Goal: Browse casually: Explore the website without a specific task or goal

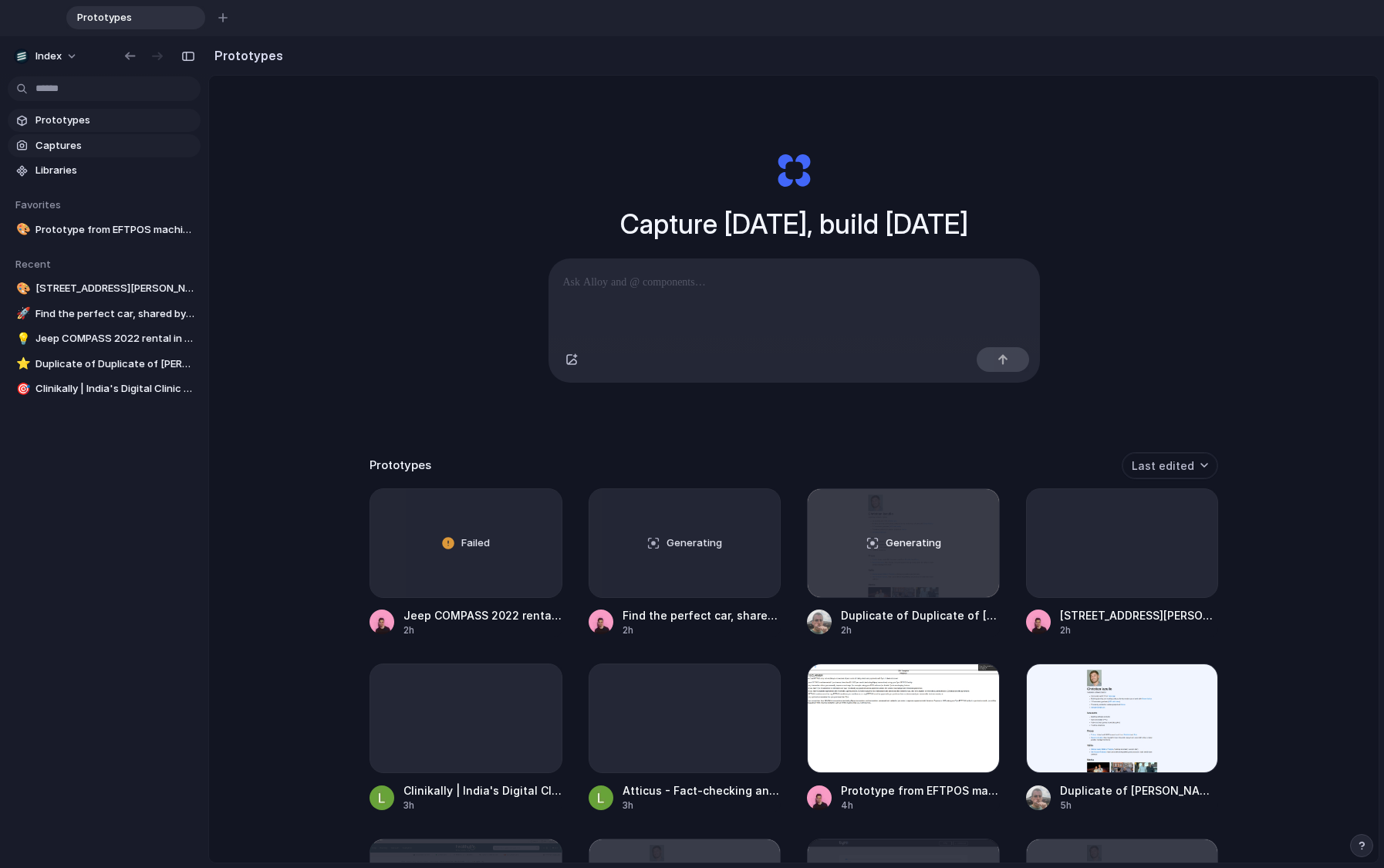
click at [61, 148] on span "Captures" at bounding box center [115, 145] width 159 height 16
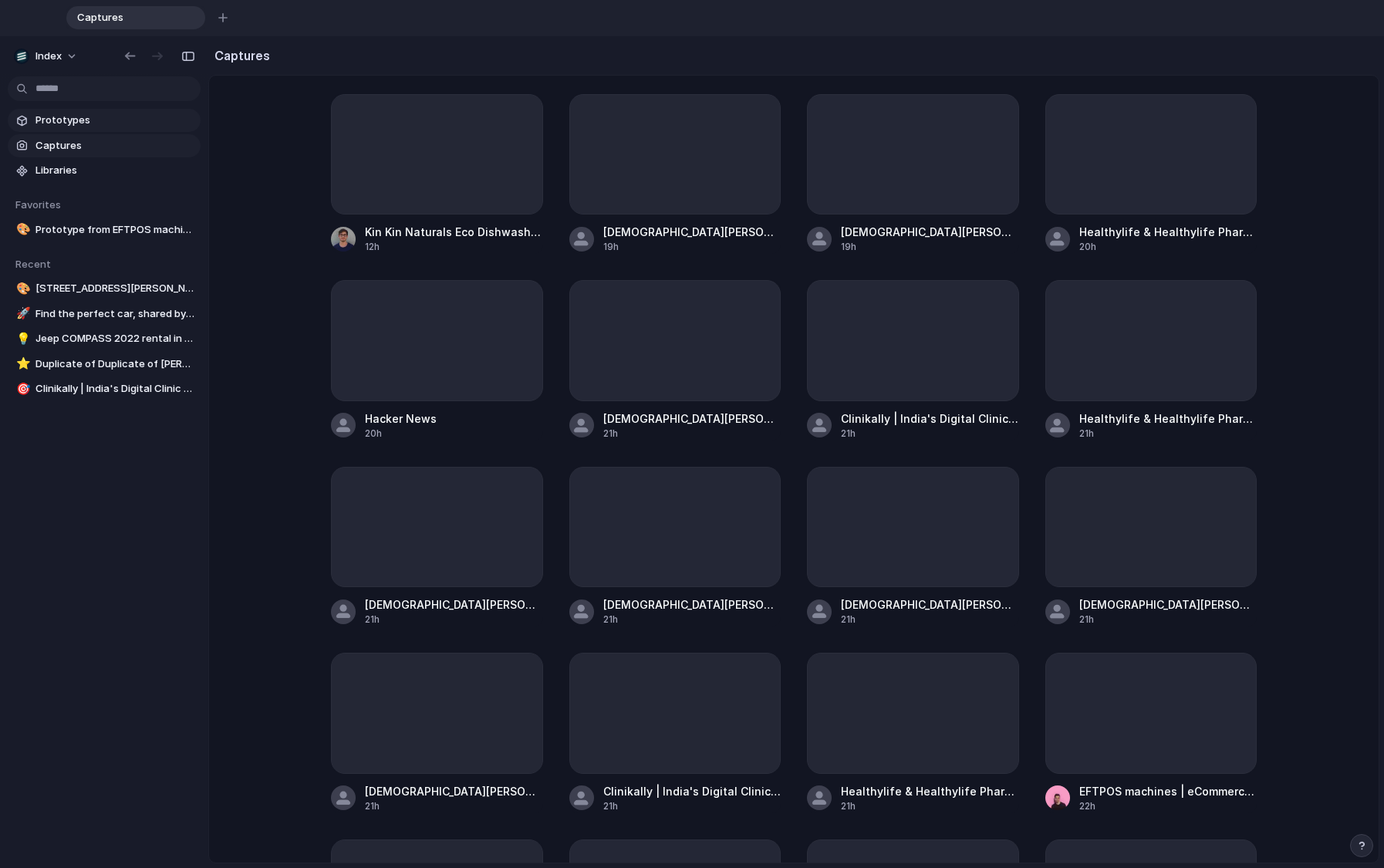
click at [83, 129] on link "Prototypes" at bounding box center [104, 120] width 193 height 23
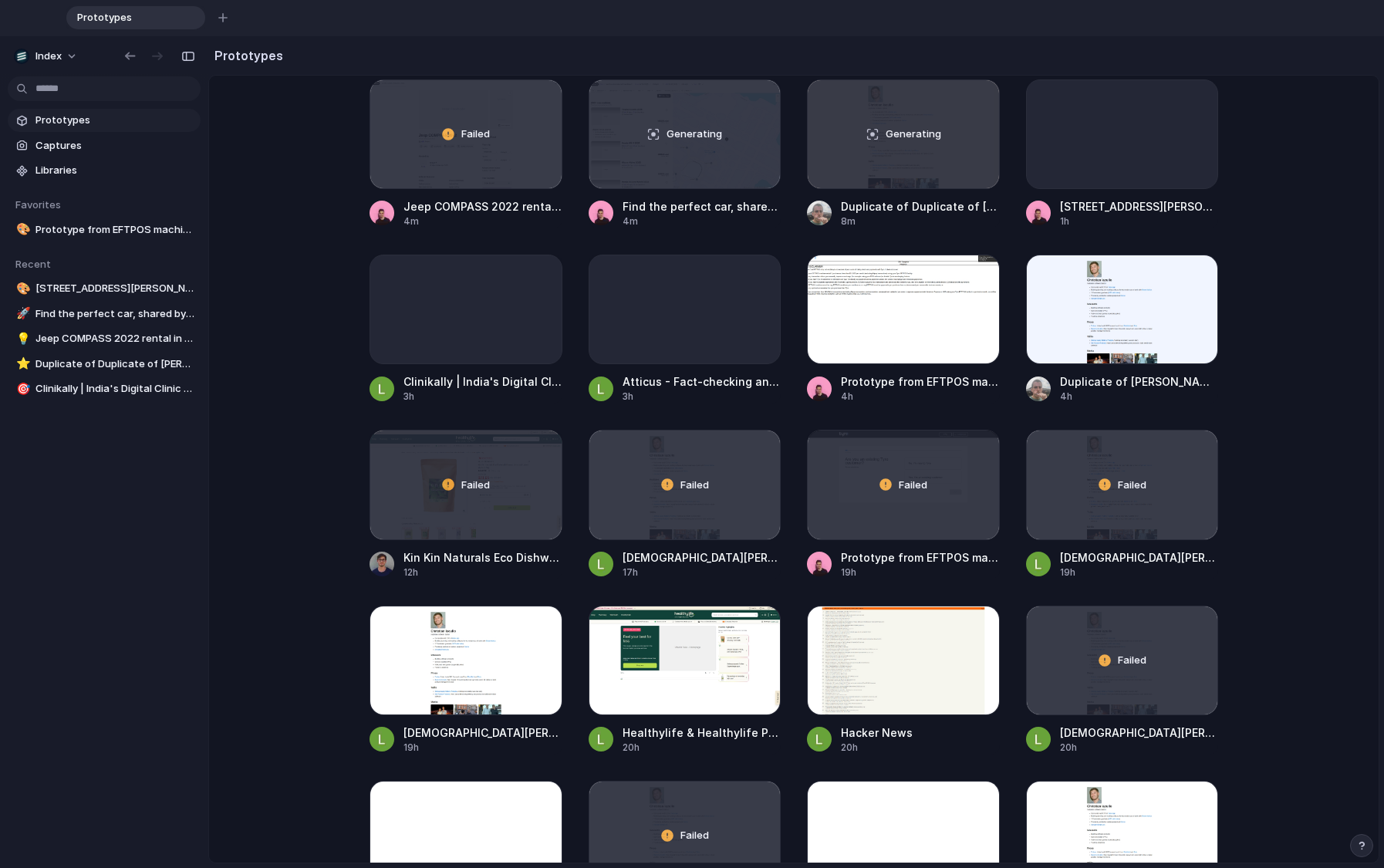
scroll to position [650, 0]
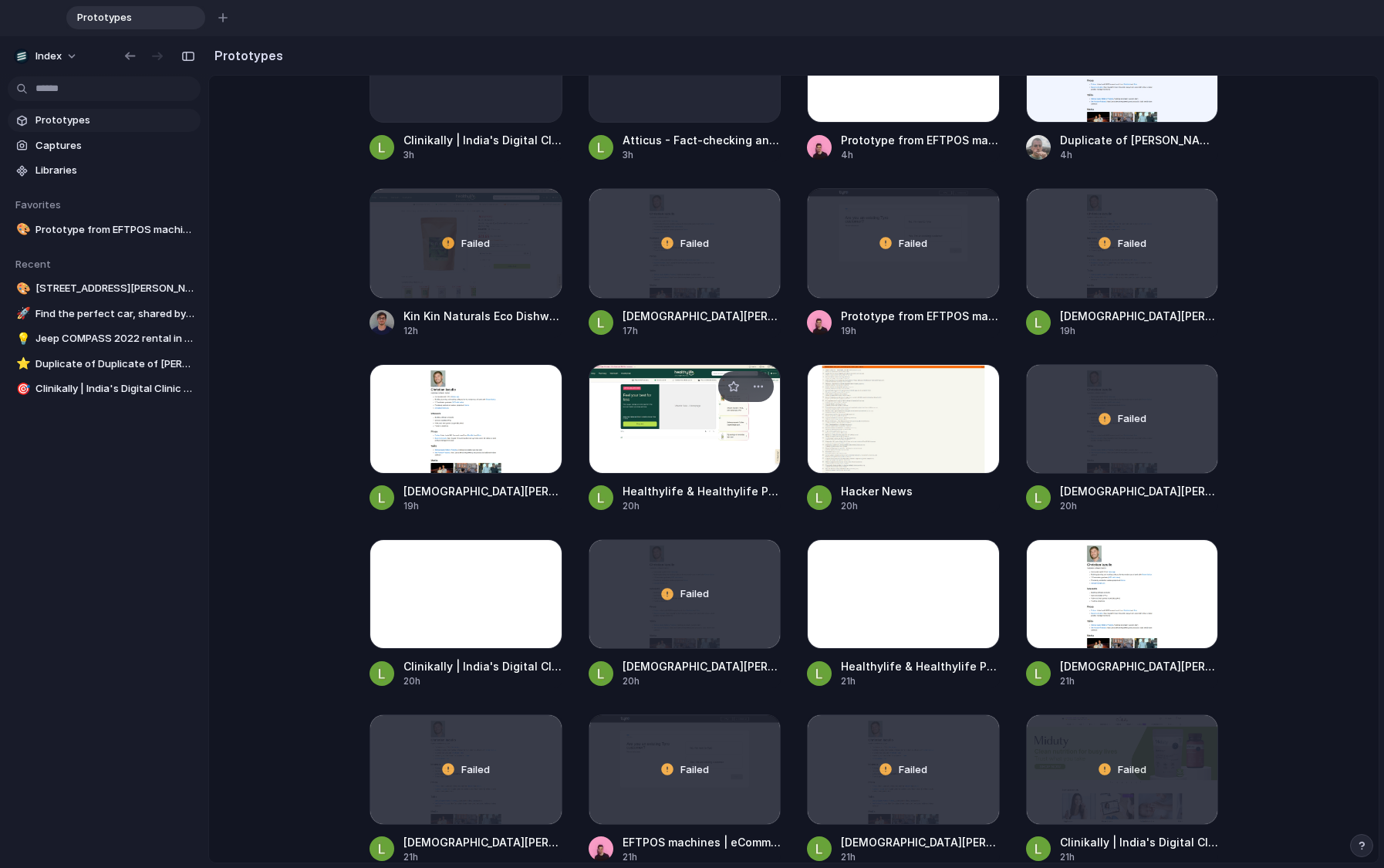
click at [655, 470] on div at bounding box center [685, 418] width 193 height 109
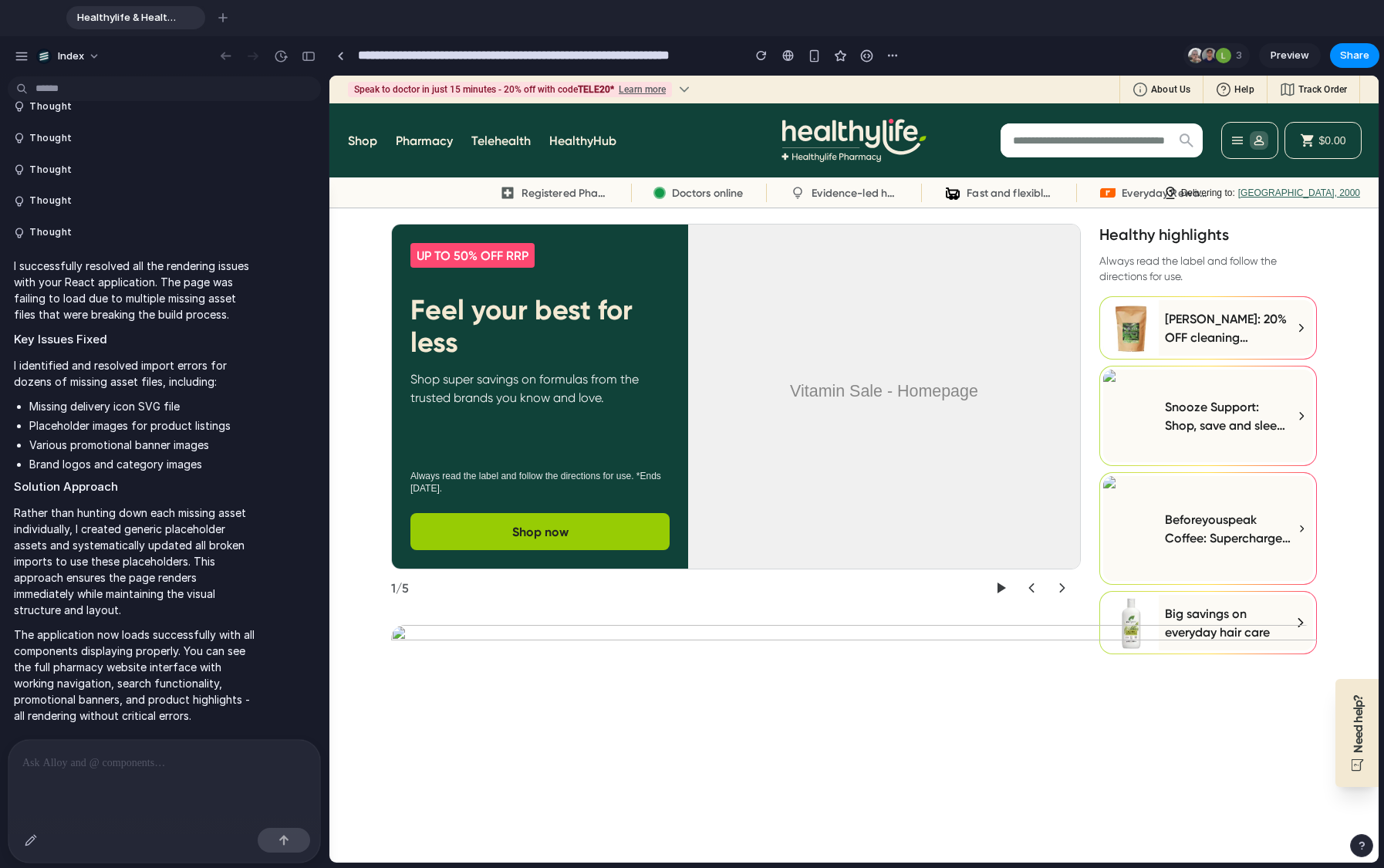
click at [578, 524] on link "Shop now" at bounding box center [540, 531] width 259 height 37
click at [564, 387] on p "Shop super savings on formulas from the trusted brands you know and love." at bounding box center [540, 389] width 259 height 37
drag, startPoint x: 547, startPoint y: 460, endPoint x: 600, endPoint y: 651, distance: 198.2
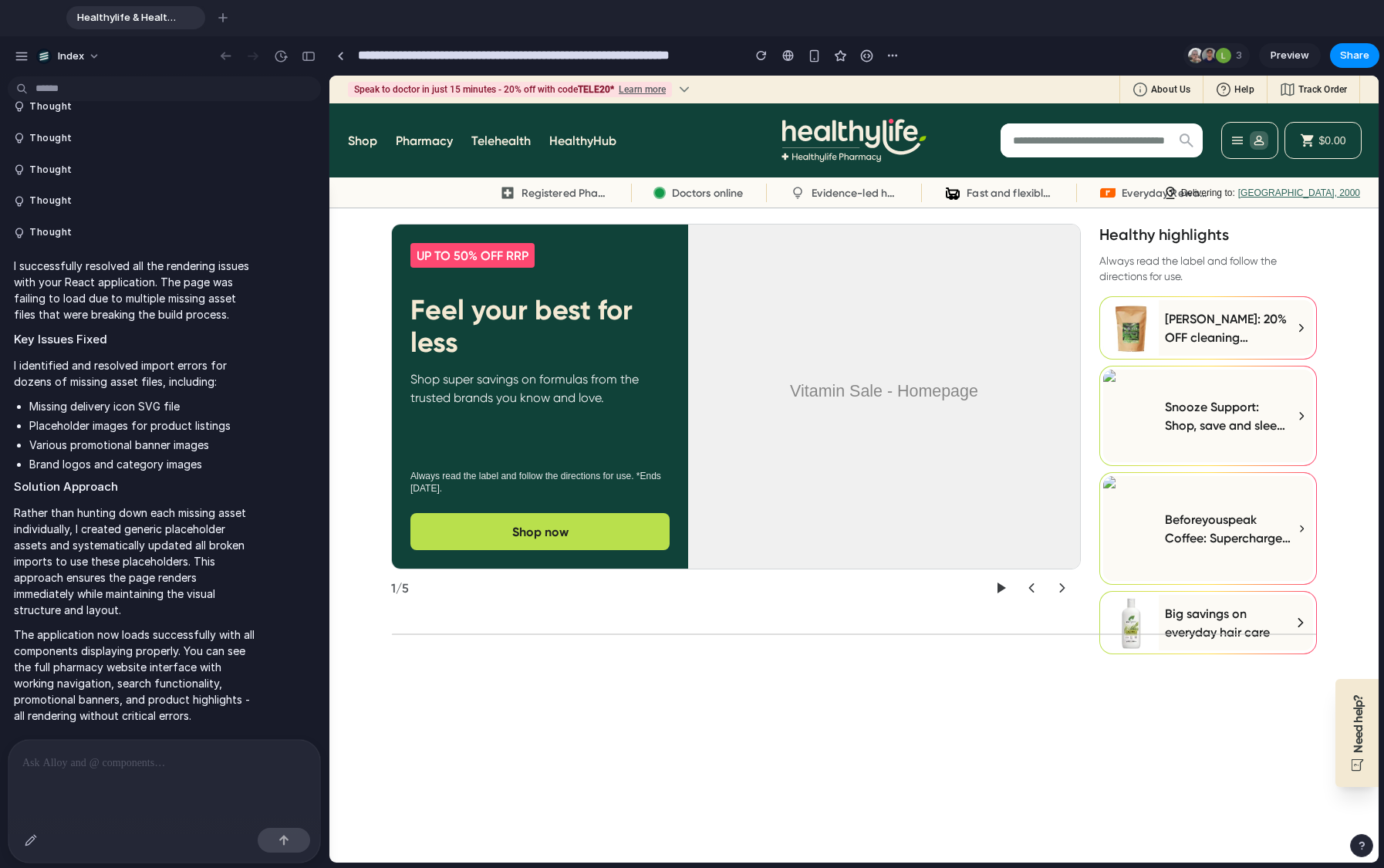
click at [600, 651] on img at bounding box center [853, 755] width 972 height 273
click at [642, 588] on section "1 / 5" at bounding box center [736, 588] width 690 height 37
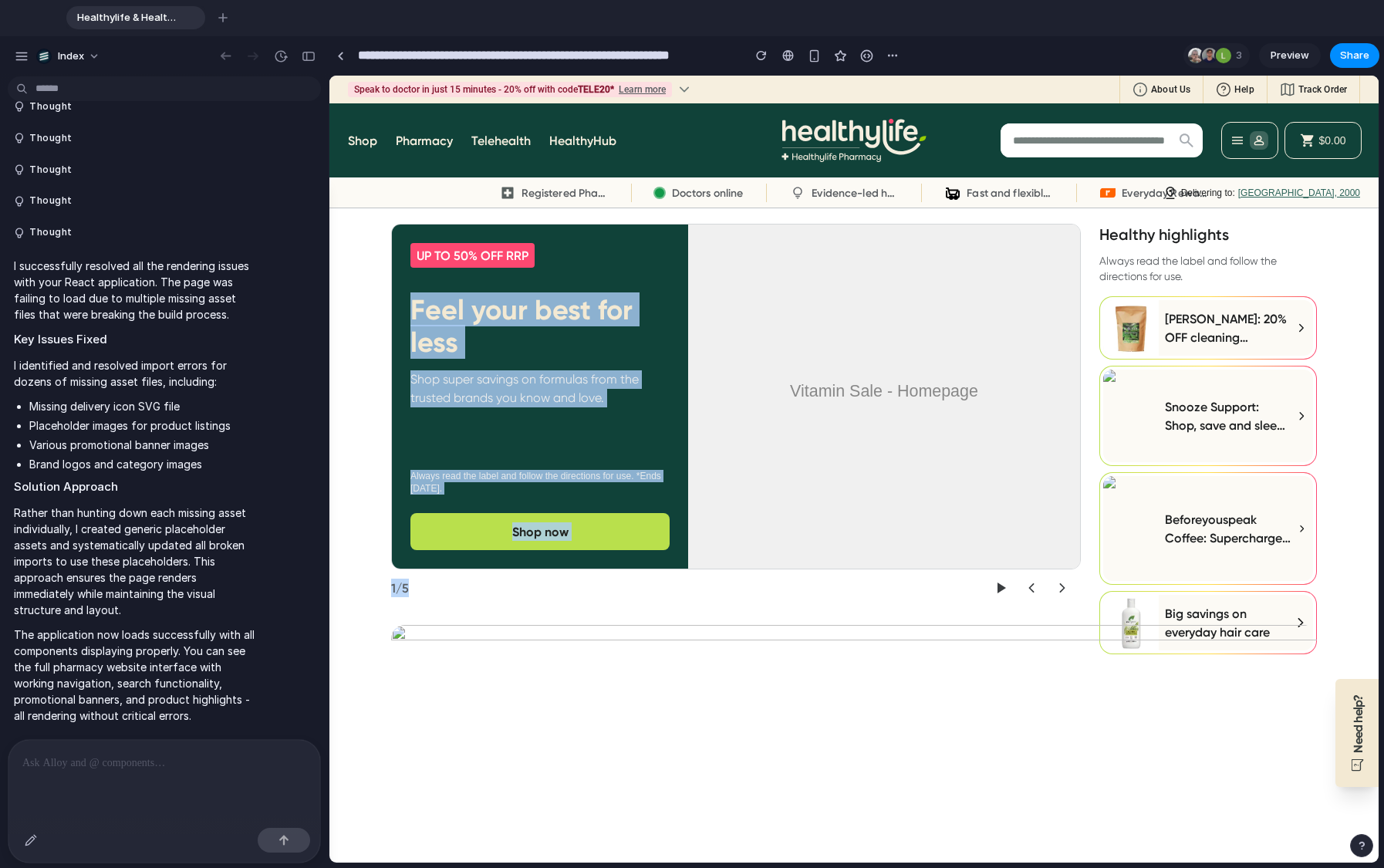
drag, startPoint x: 662, startPoint y: 588, endPoint x: 485, endPoint y: 231, distance: 398.5
click at [485, 231] on div "UP TO 50% OFF RRP Feel your best for less Shop super savings on formulas from t…" at bounding box center [736, 415] width 690 height 383
click at [485, 231] on section "UP TO 50% OFF RRP Feel your best for less Shop super savings on formulas from t…" at bounding box center [540, 396] width 296 height 344
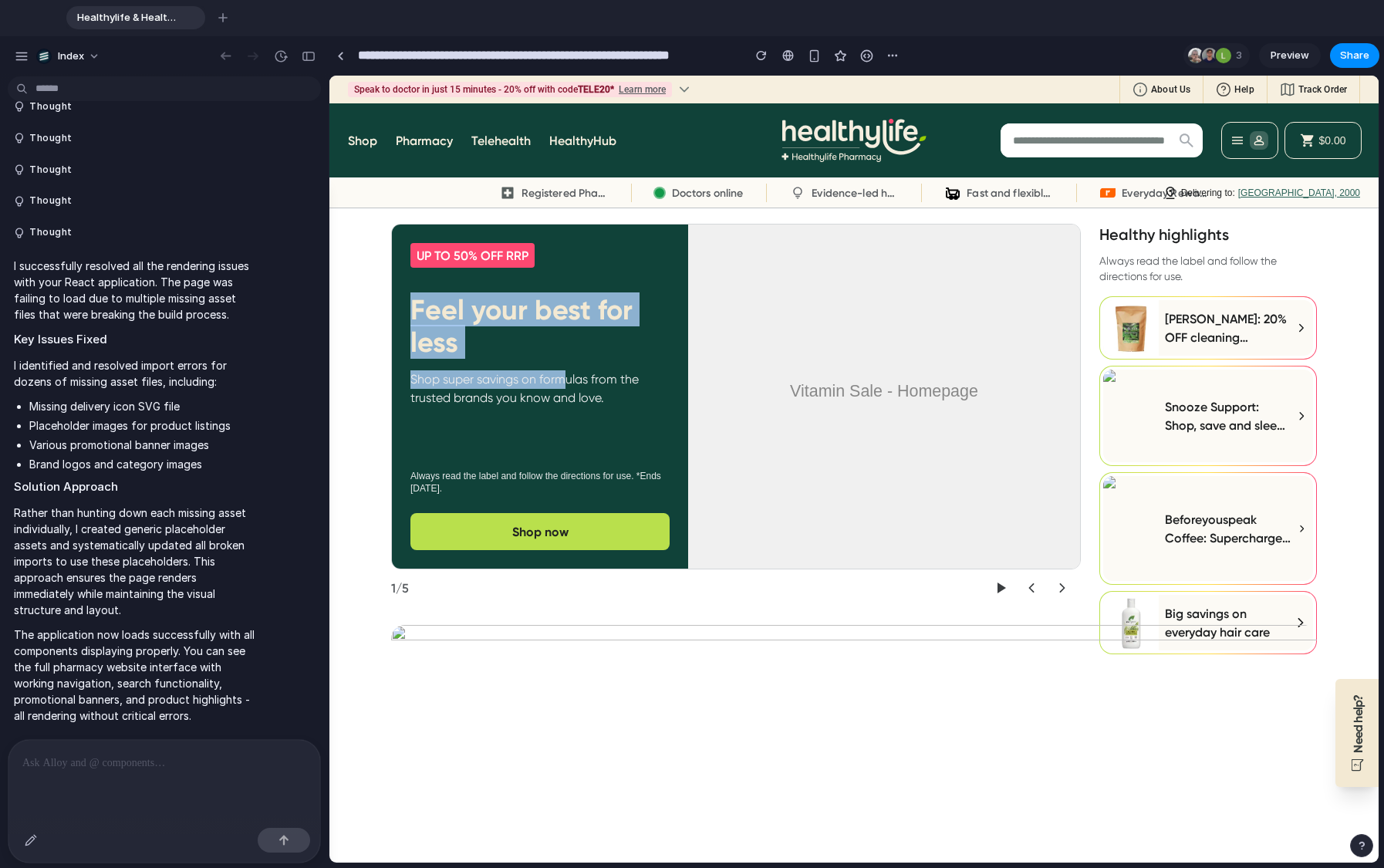
drag, startPoint x: 484, startPoint y: 284, endPoint x: 568, endPoint y: 374, distance: 123.1
click at [568, 374] on section "UP TO 50% OFF RRP Feel your best for less Shop super savings on formulas from t…" at bounding box center [540, 396] width 296 height 344
click at [568, 374] on p "Shop super savings on formulas from the trusted brands you know and love." at bounding box center [540, 389] width 259 height 37
drag, startPoint x: 539, startPoint y: 344, endPoint x: 543, endPoint y: 238, distance: 106.1
click at [543, 238] on section "UP TO 50% OFF RRP Feel your best for less Shop super savings on formulas from t…" at bounding box center [540, 396] width 296 height 344
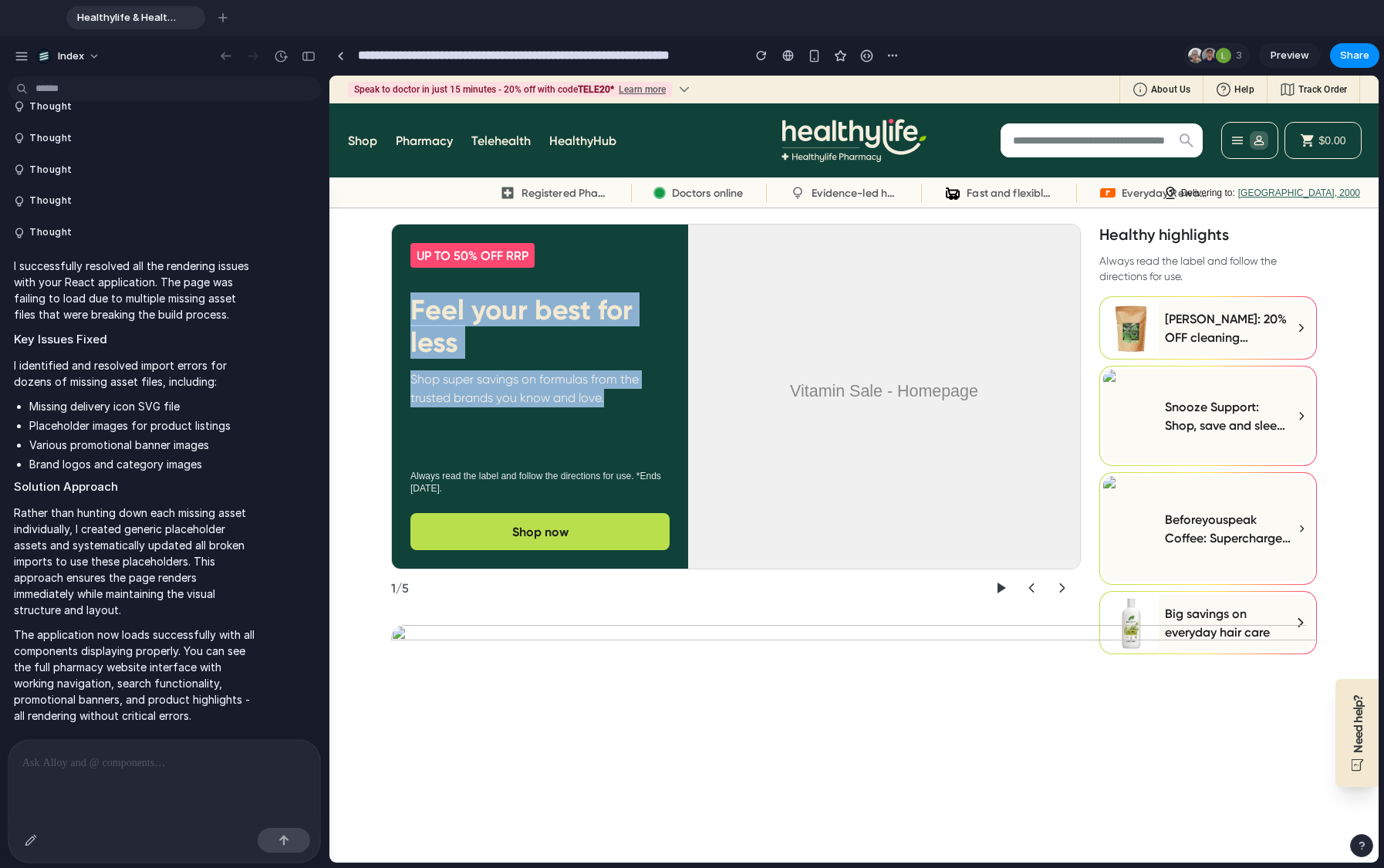
click at [543, 238] on section "UP TO 50% OFF RRP Feel your best for less Shop super savings on formulas from t…" at bounding box center [540, 396] width 296 height 344
drag, startPoint x: 543, startPoint y: 238, endPoint x: 538, endPoint y: 426, distance: 188.1
click at [538, 423] on section "UP TO 50% OFF RRP Feel your best for less Shop super savings on formulas from t…" at bounding box center [540, 396] width 296 height 344
click at [538, 426] on div "UP TO 50% OFF RRP Feel your best for less Shop super savings on formulas from t…" at bounding box center [540, 349] width 259 height 214
drag, startPoint x: 538, startPoint y: 428, endPoint x: 538, endPoint y: 232, distance: 196.0
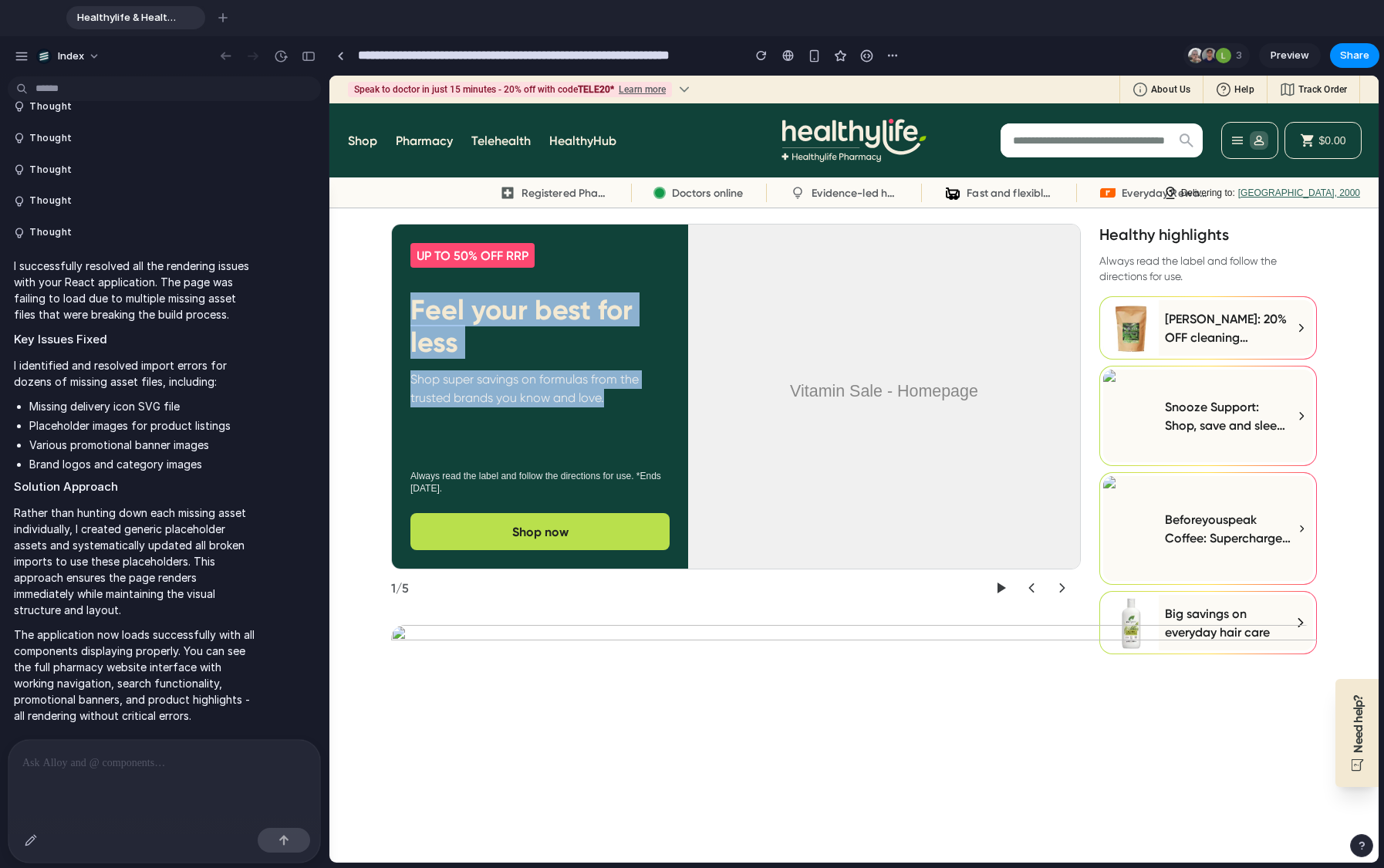
click at [538, 232] on section "UP TO 50% OFF RRP Feel your best for less Shop super savings on formulas from t…" at bounding box center [540, 396] width 296 height 344
drag, startPoint x: 542, startPoint y: 223, endPoint x: 535, endPoint y: 559, distance: 336.1
click at [535, 558] on section "UP TO 50% OFF RRP Feel your best for less Shop super savings on formulas from t…" at bounding box center [540, 396] width 296 height 344
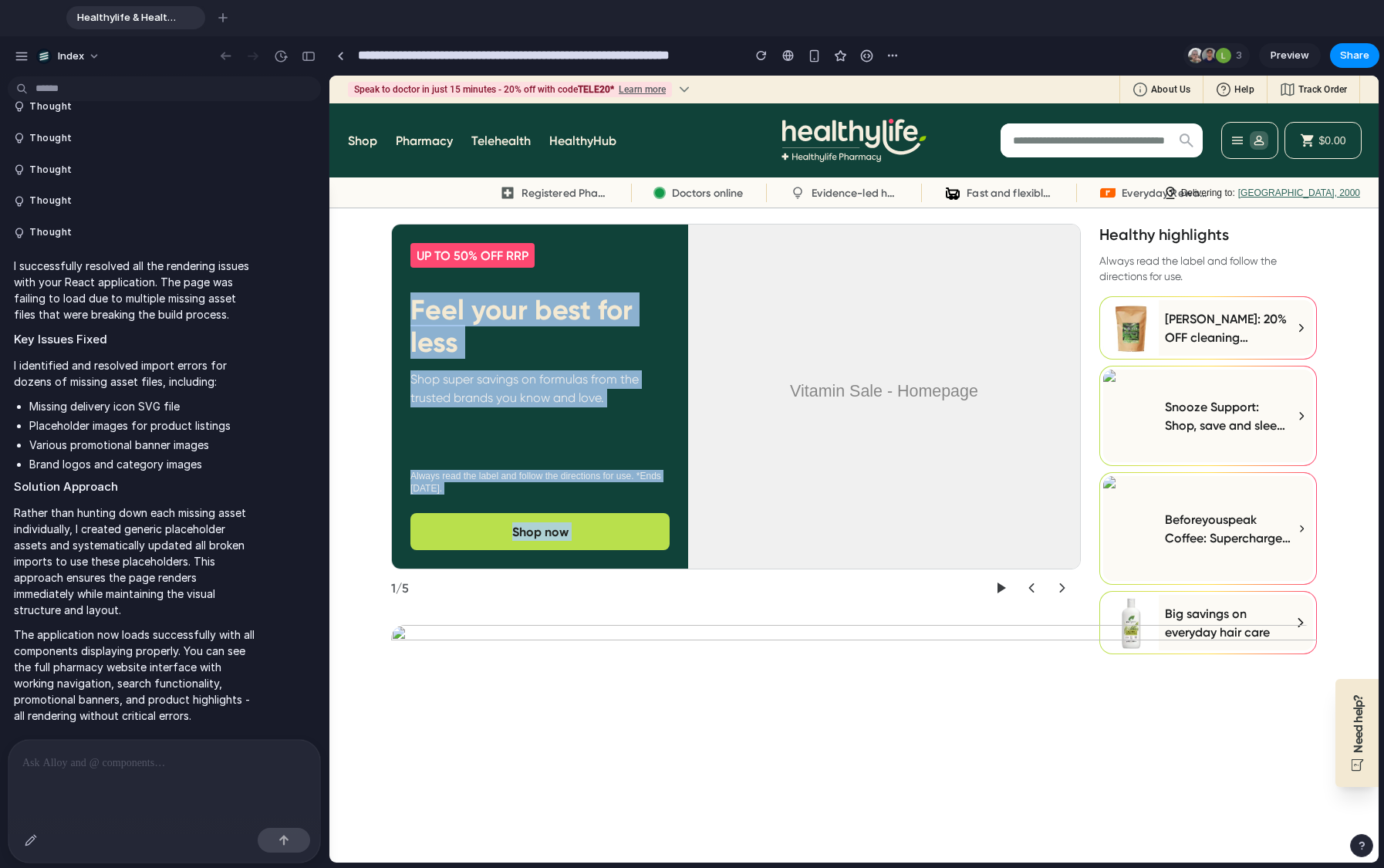
drag, startPoint x: 535, startPoint y: 570, endPoint x: 535, endPoint y: 216, distance: 354.0
drag, startPoint x: 538, startPoint y: 215, endPoint x: 532, endPoint y: 579, distance: 364.0
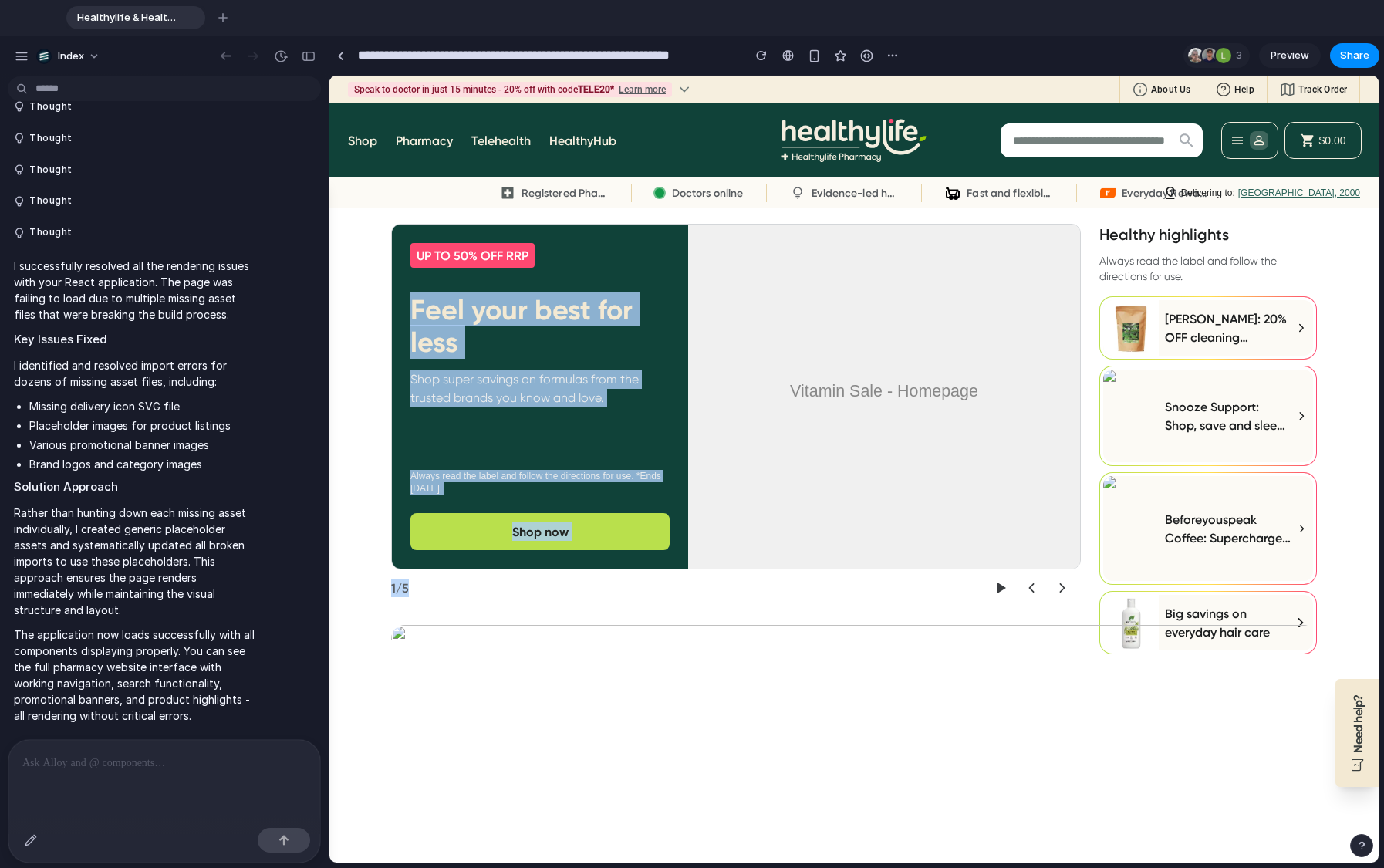
click at [532, 579] on section "1 / 5" at bounding box center [736, 588] width 690 height 37
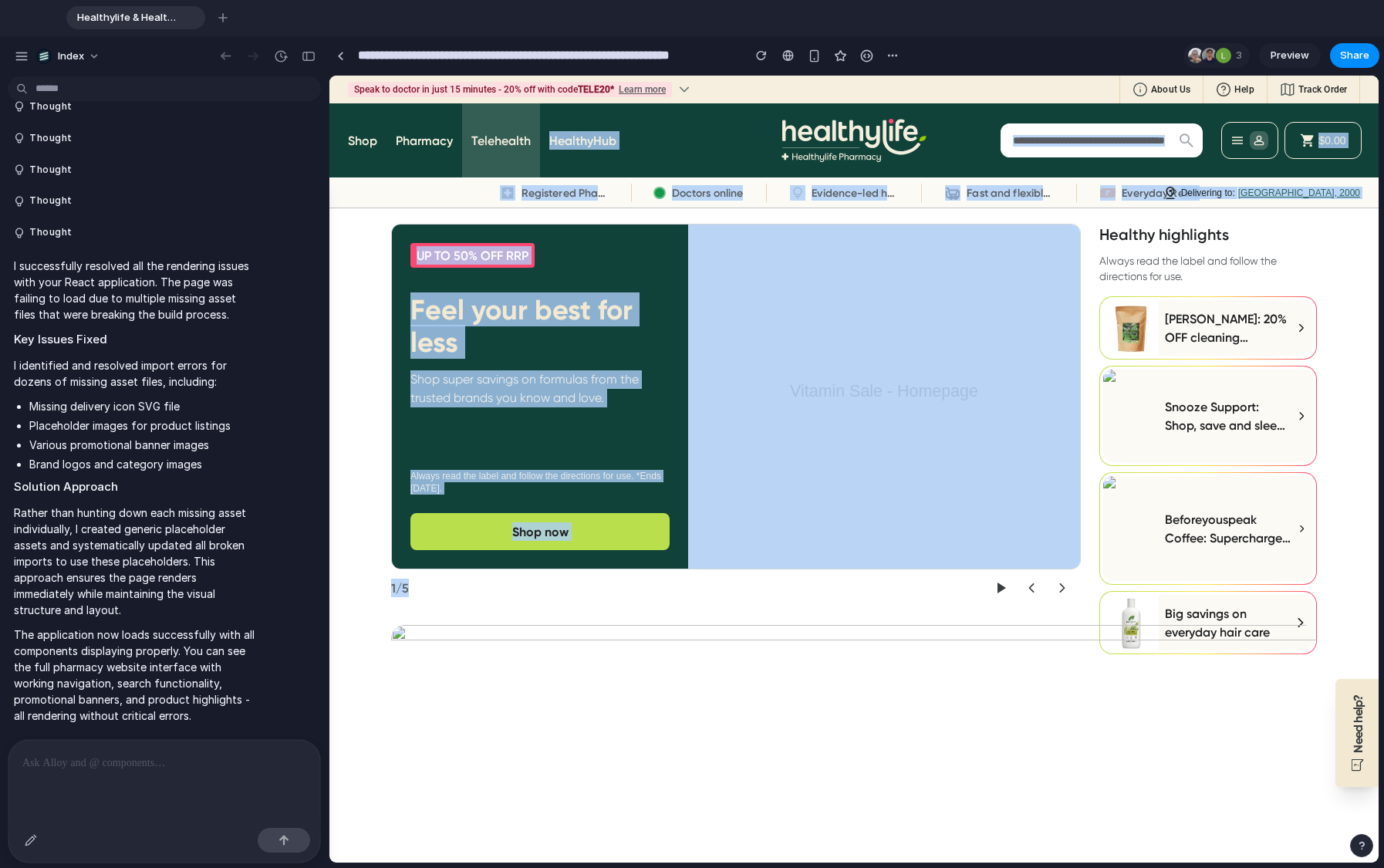
drag, startPoint x: 538, startPoint y: 579, endPoint x: 537, endPoint y: 156, distance: 423.0
click at [537, 156] on li "Telehealth" at bounding box center [500, 140] width 78 height 74
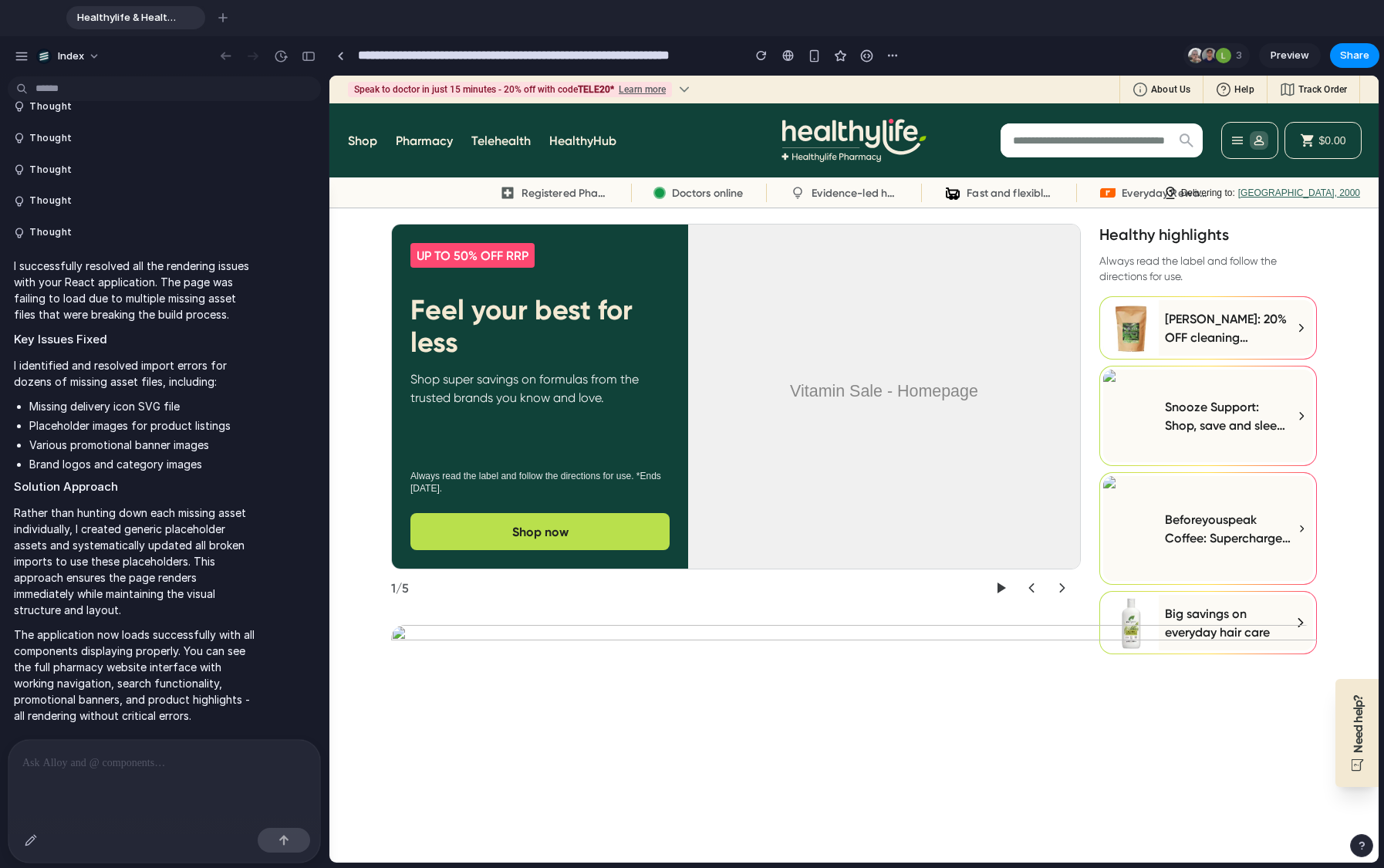
click at [838, 151] on icon "Healthylife" at bounding box center [854, 140] width 145 height 43
click at [1195, 355] on div "[PERSON_NAME]: 20% OFF cleaning essentials" at bounding box center [1236, 328] width 154 height 55
click at [1211, 325] on h3 "[PERSON_NAME]: 20% OFF cleaning essentials" at bounding box center [1229, 328] width 127 height 37
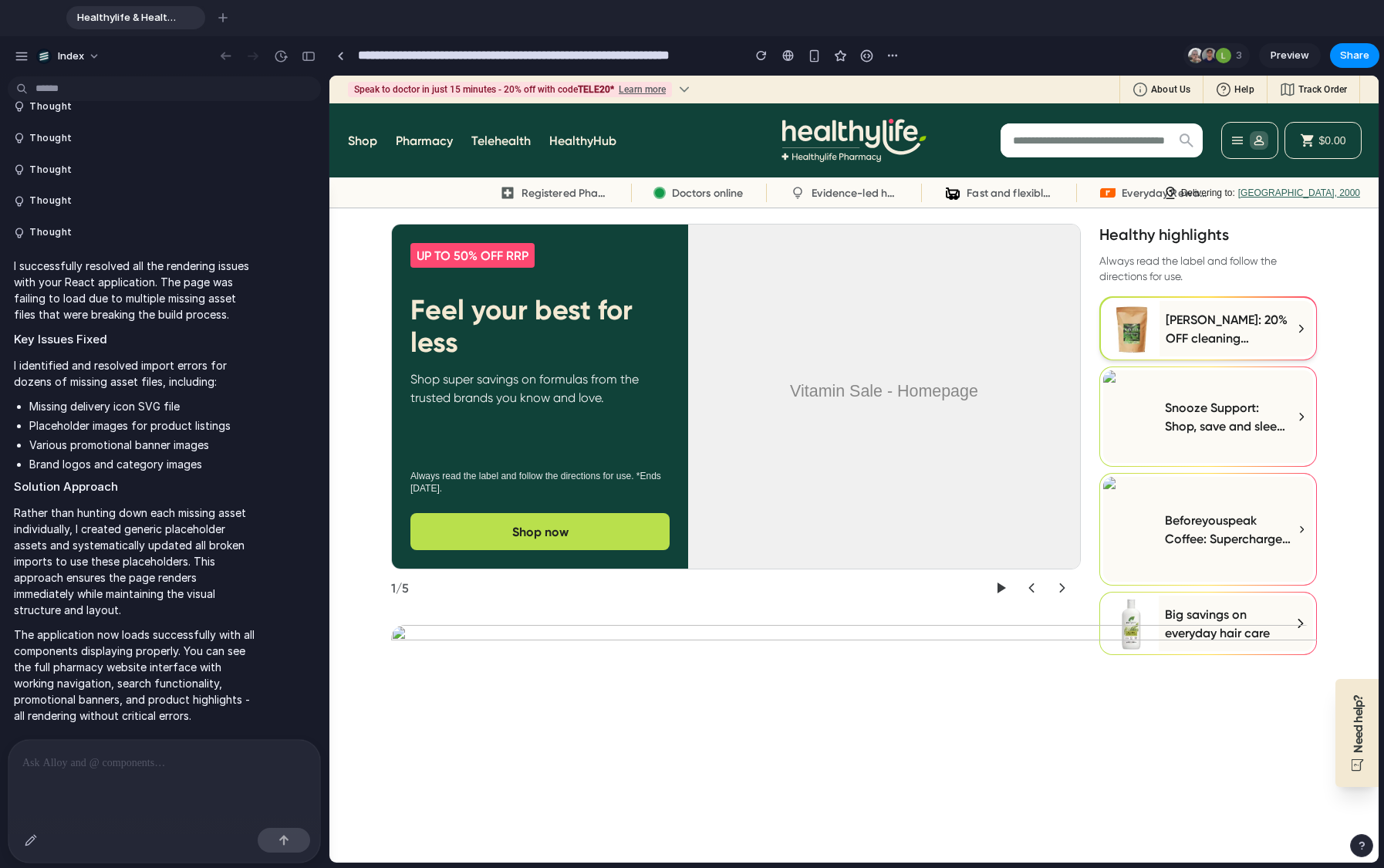
click at [1275, 314] on h3 "[PERSON_NAME]: 20% OFF cleaning essentials" at bounding box center [1229, 328] width 127 height 37
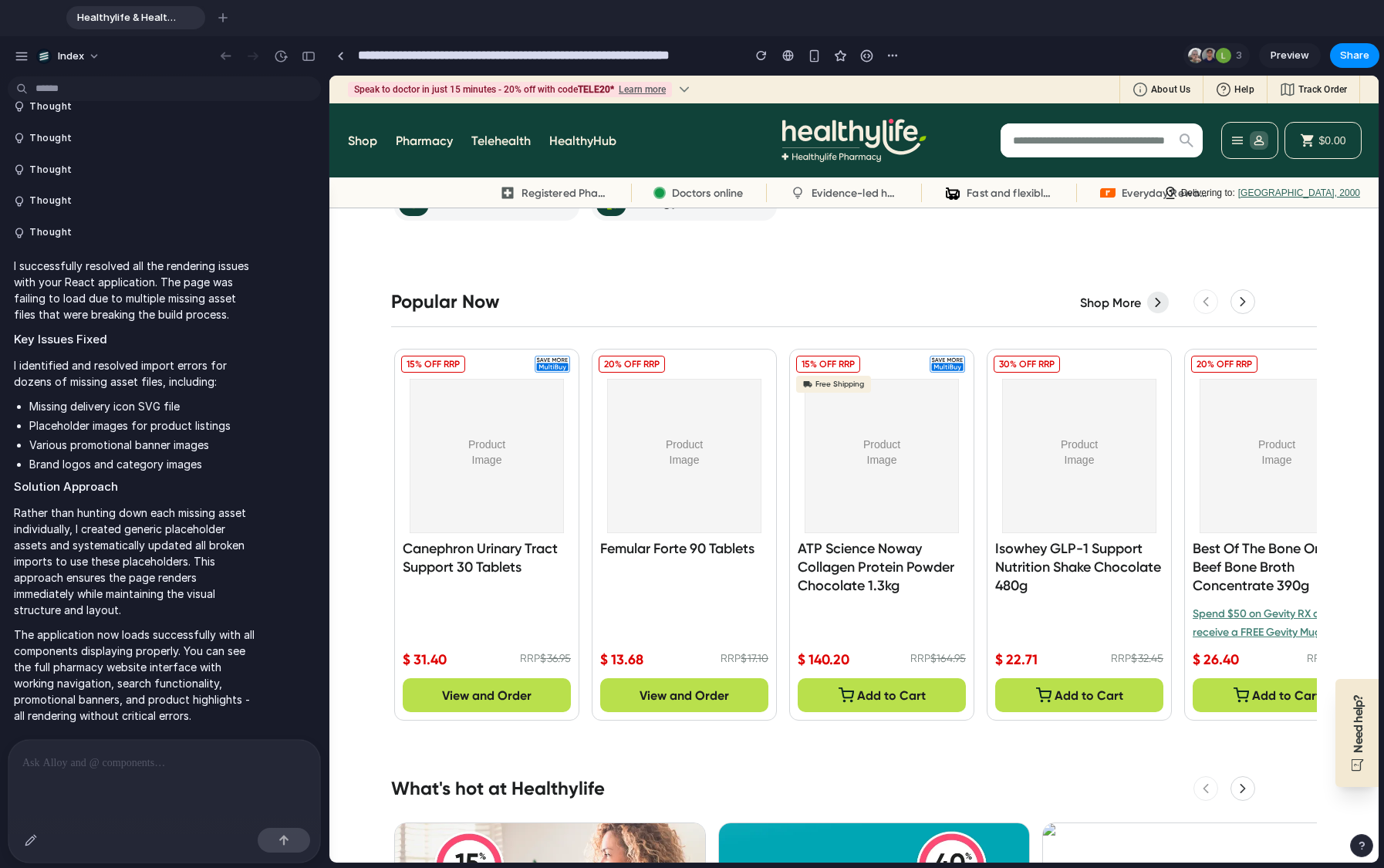
scroll to position [846, 0]
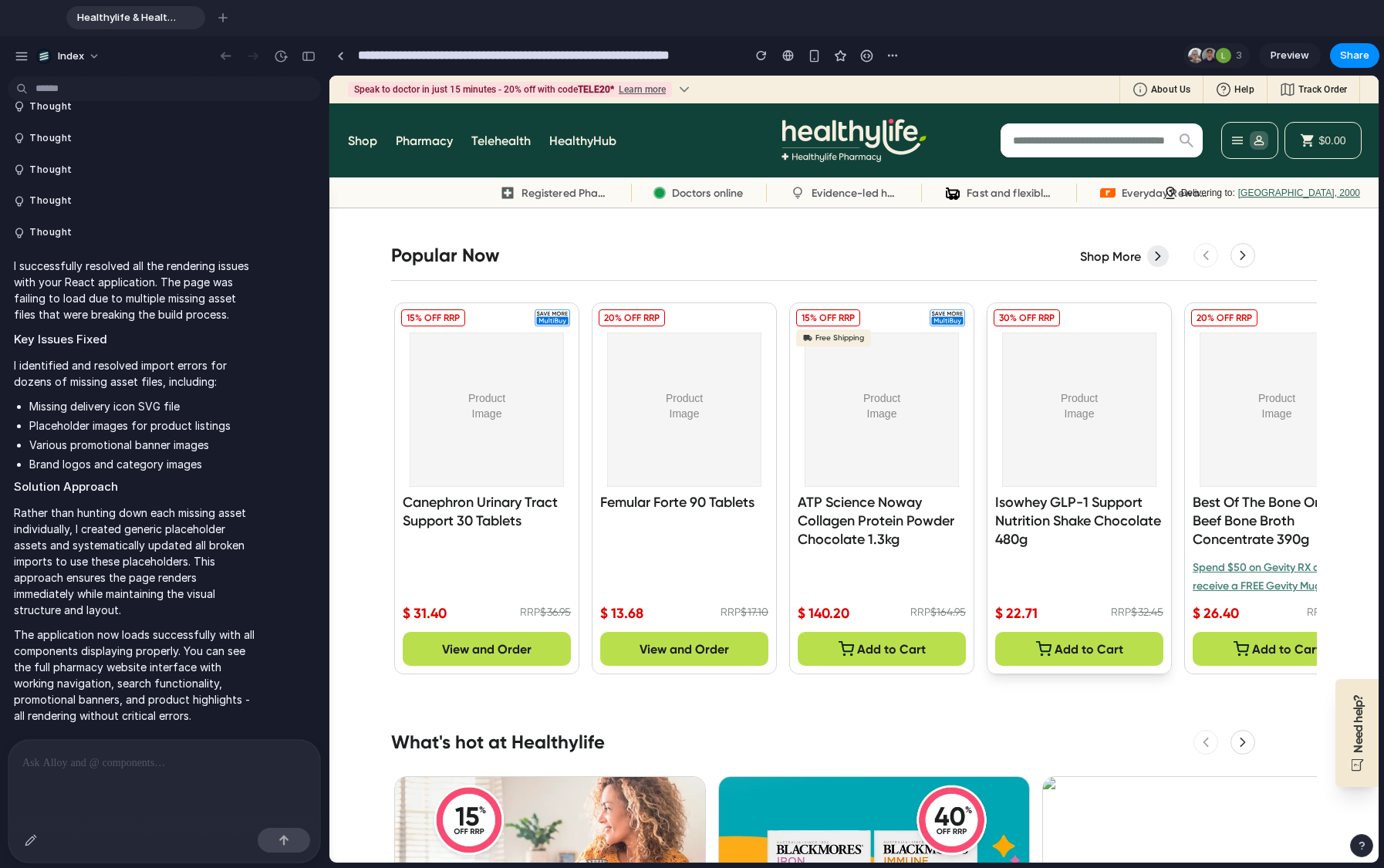
click at [1102, 557] on div "Isowhey GLP-1 Support Nutrition Shake Chocolate 480g $ 22.71 RRP $ 32.45 30% OF…" at bounding box center [1079, 471] width 168 height 321
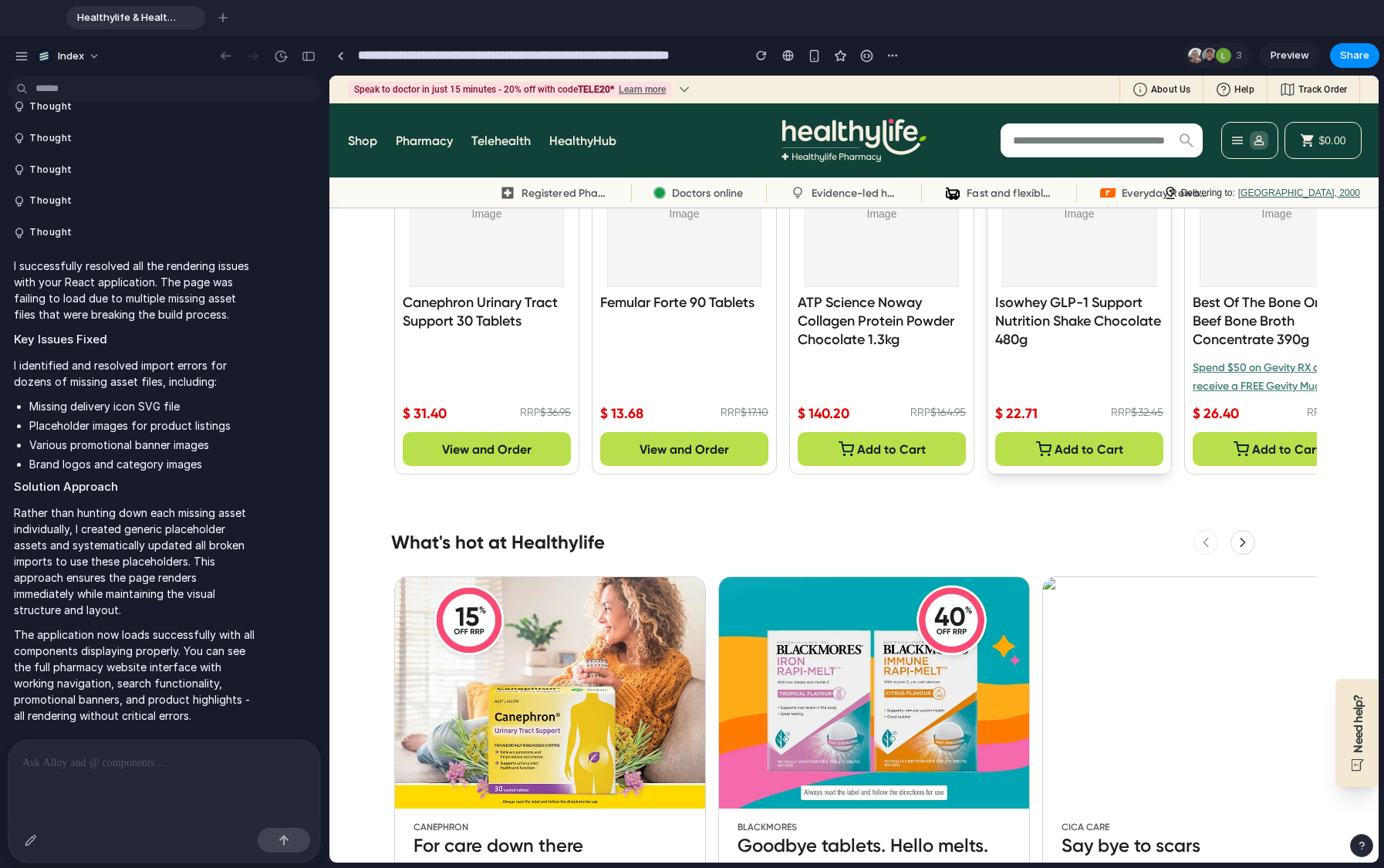
scroll to position [1205, 0]
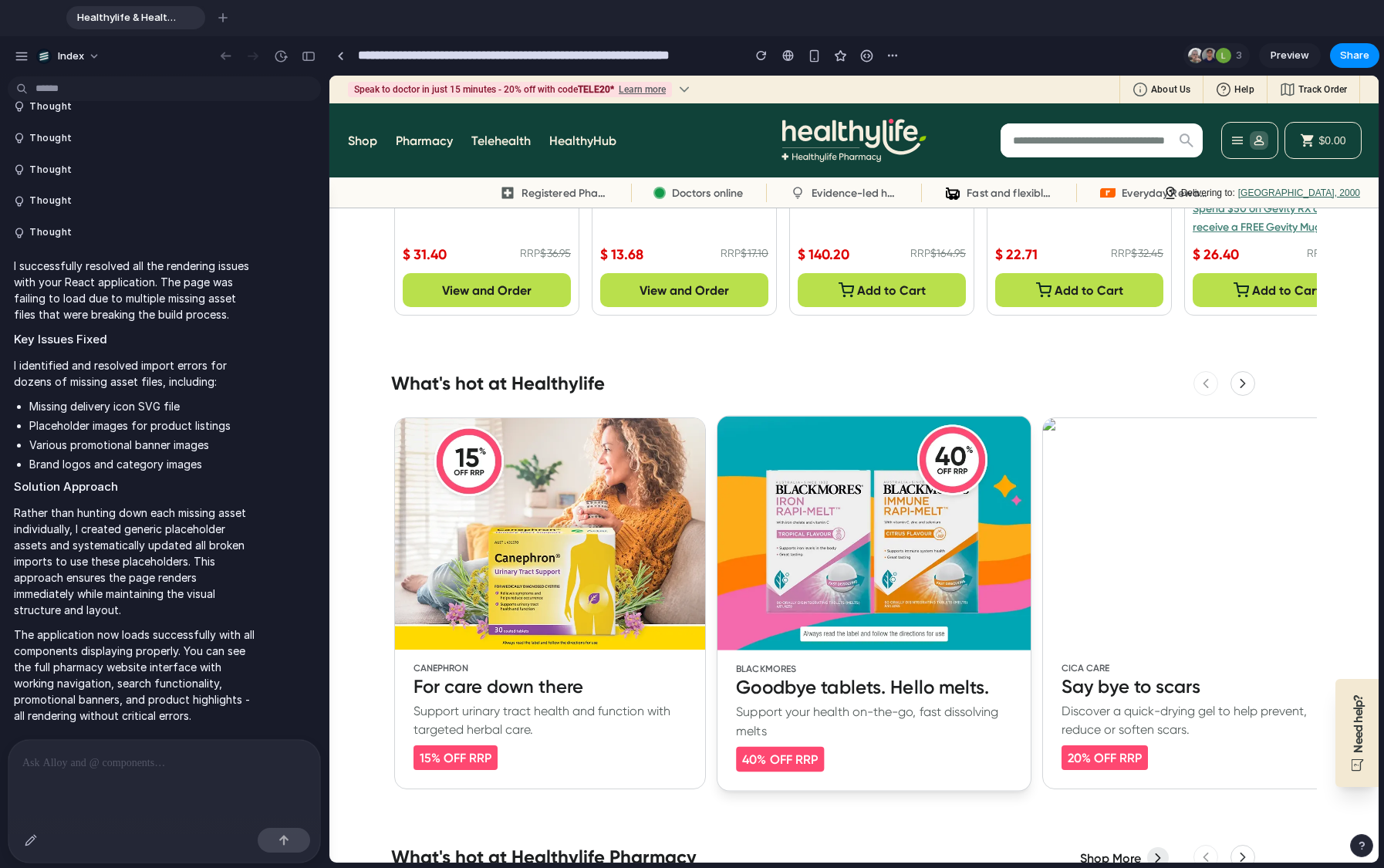
click at [863, 771] on div "[PERSON_NAME] Goodbye tablets. Hello melts. Support your health on-the-go, fast…" at bounding box center [874, 720] width 314 height 141
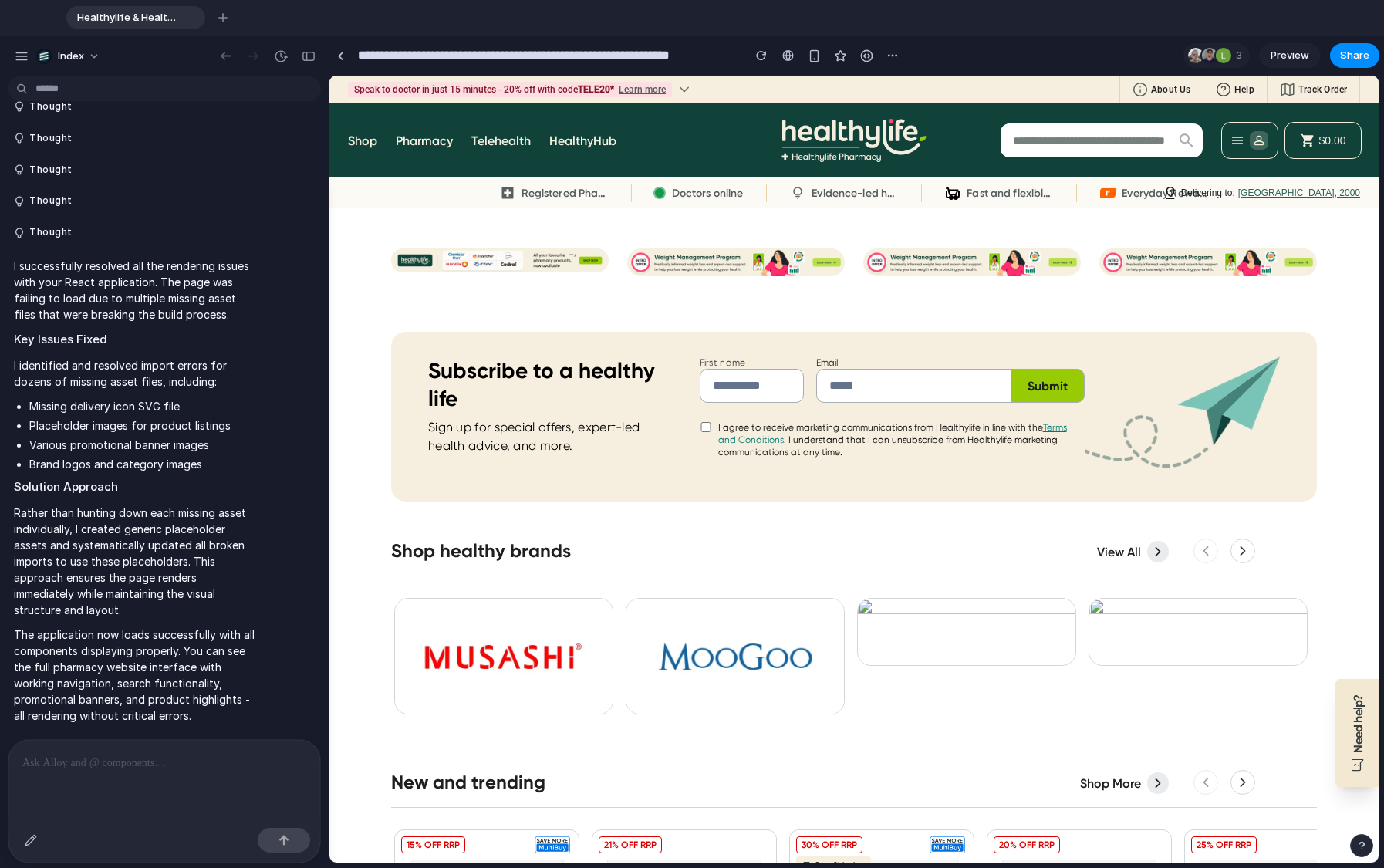
scroll to position [2500, 0]
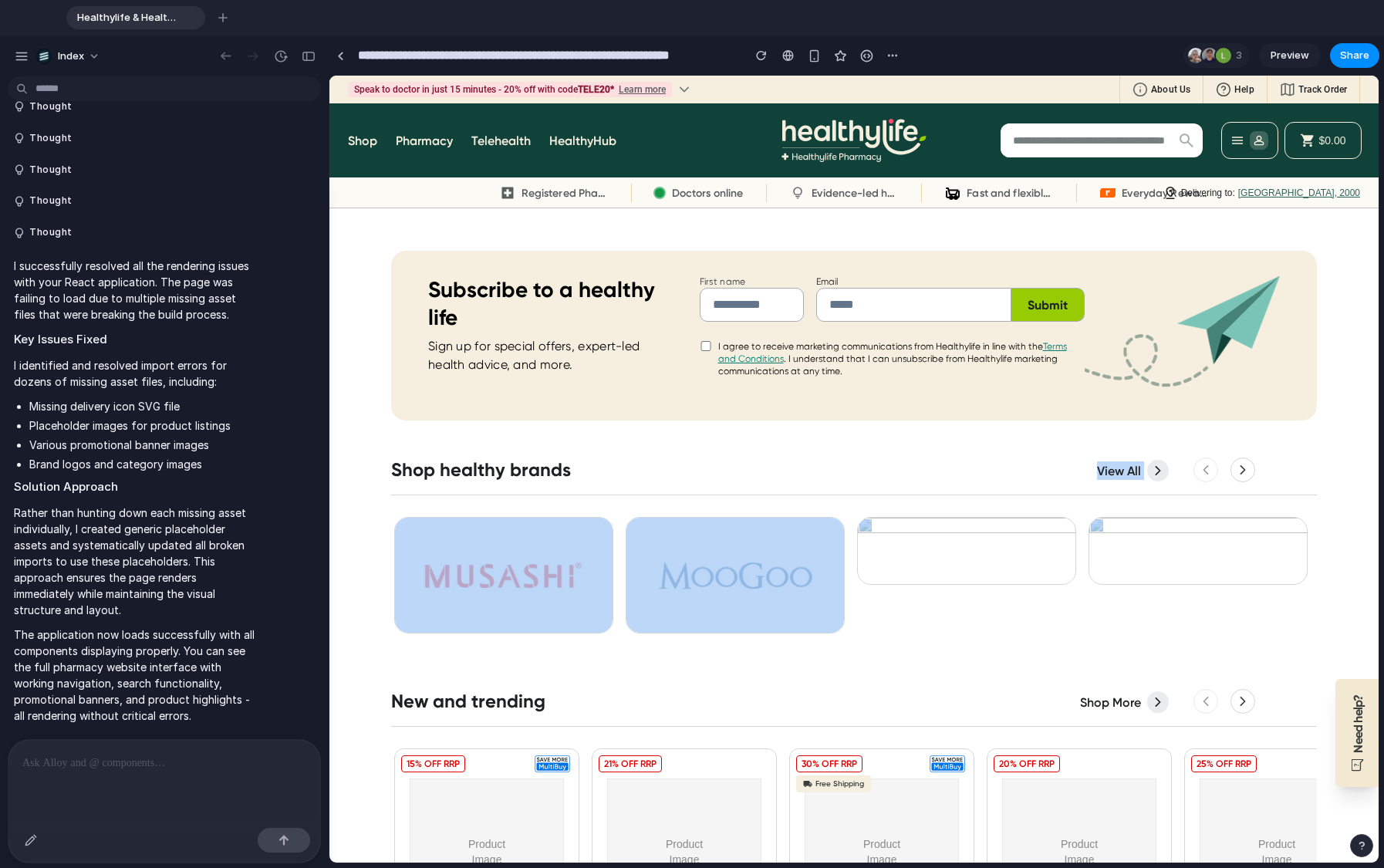
drag, startPoint x: 721, startPoint y: 465, endPoint x: 1012, endPoint y: 656, distance: 348.1
click at [1012, 656] on main "UP TO 50% OFF RRP Feel your best for less Shop super savings on formulas from t…" at bounding box center [853, 77] width 1049 height 4709
click at [1012, 656] on div "New and trending AyurScience Re-Moov - Joint & Muscle Health 60 Hard Capsules $…" at bounding box center [853, 876] width 925 height 450
drag, startPoint x: 1035, startPoint y: 657, endPoint x: 522, endPoint y: 453, distance: 552.1
click at [522, 453] on main "UP TO 50% OFF RRP Feel your best for less Shop super savings on formulas from t…" at bounding box center [853, 77] width 1049 height 4709
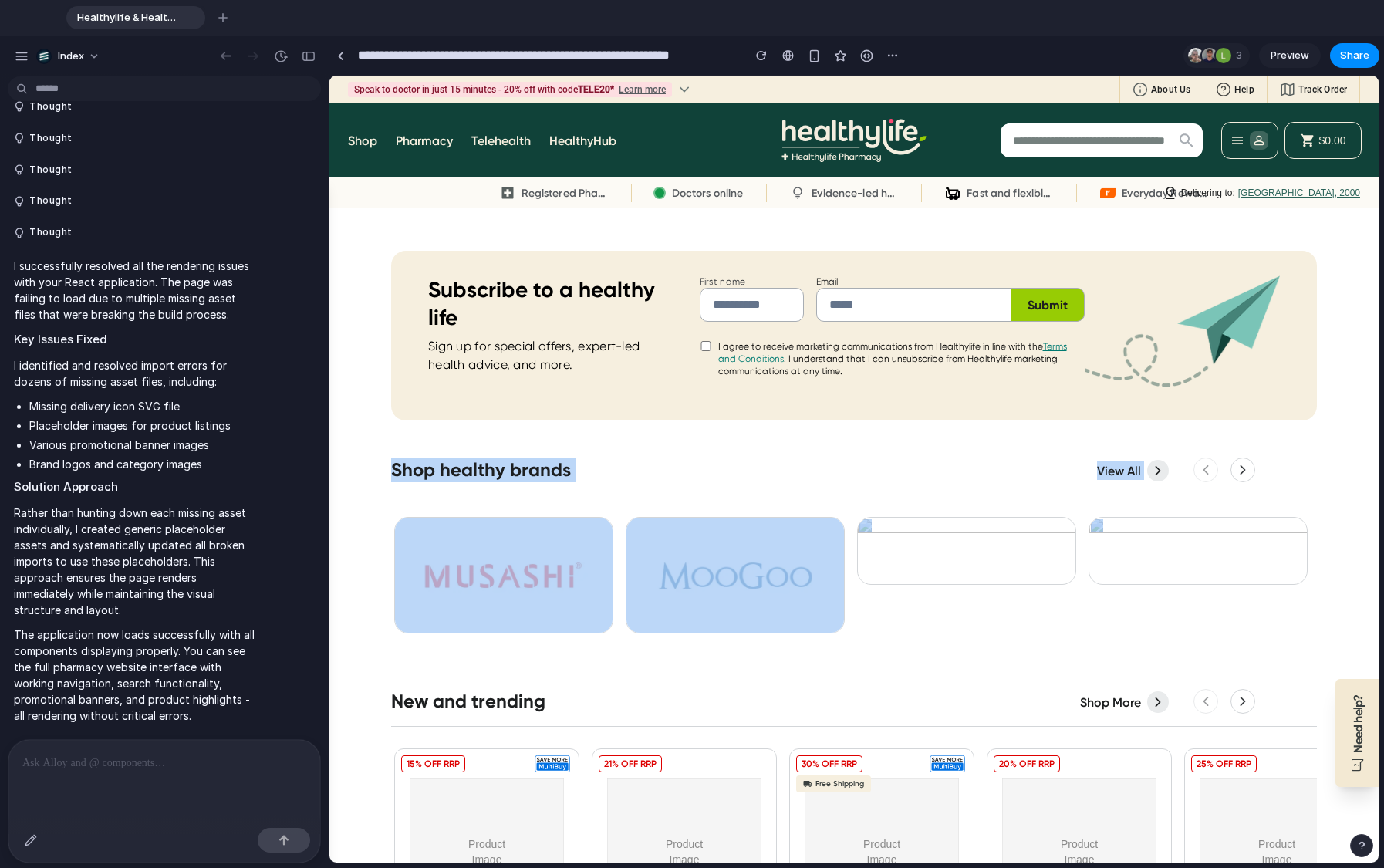
click at [522, 457] on h3 "Shop healthy brands" at bounding box center [853, 469] width 925 height 25
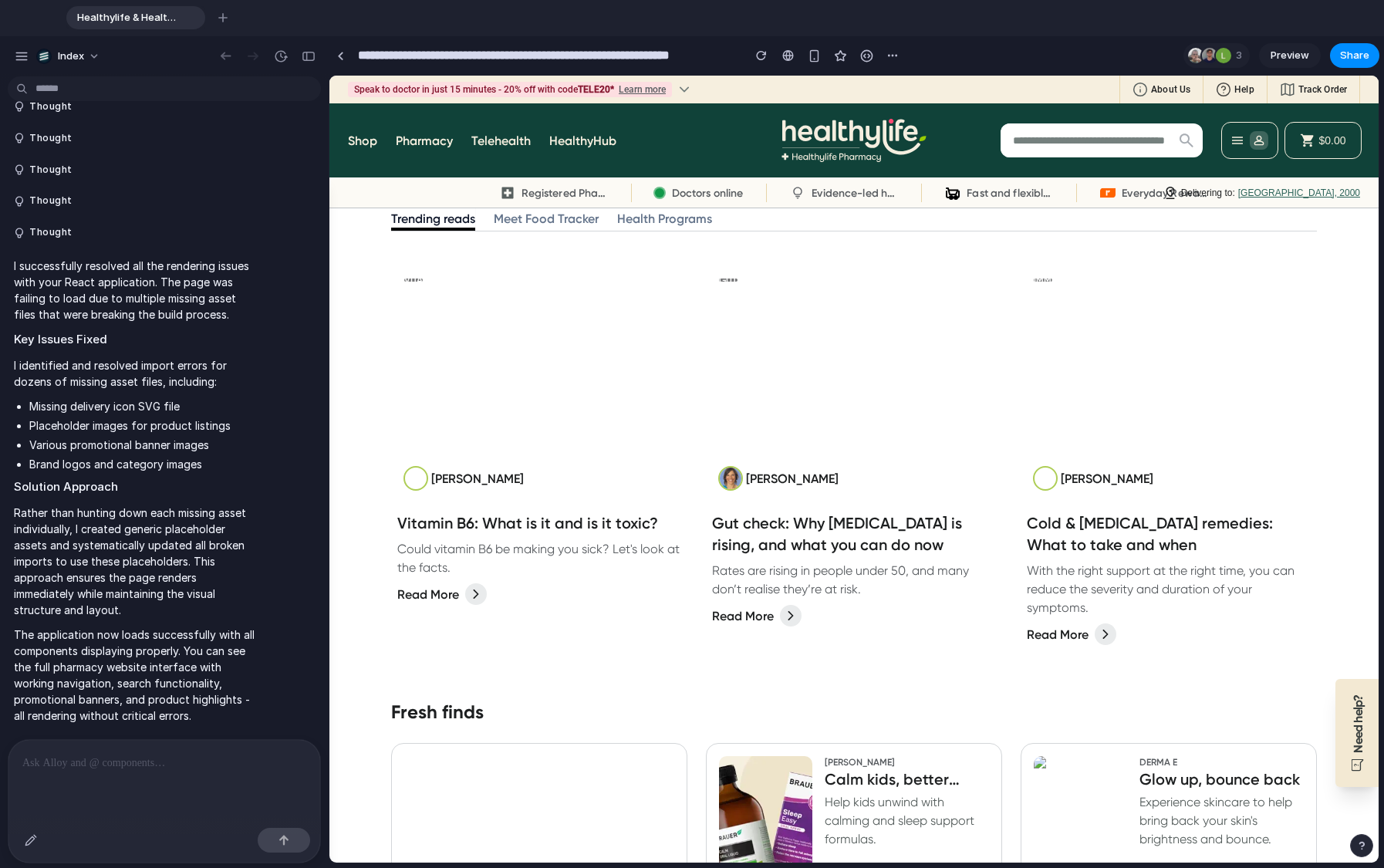
scroll to position [3502, 0]
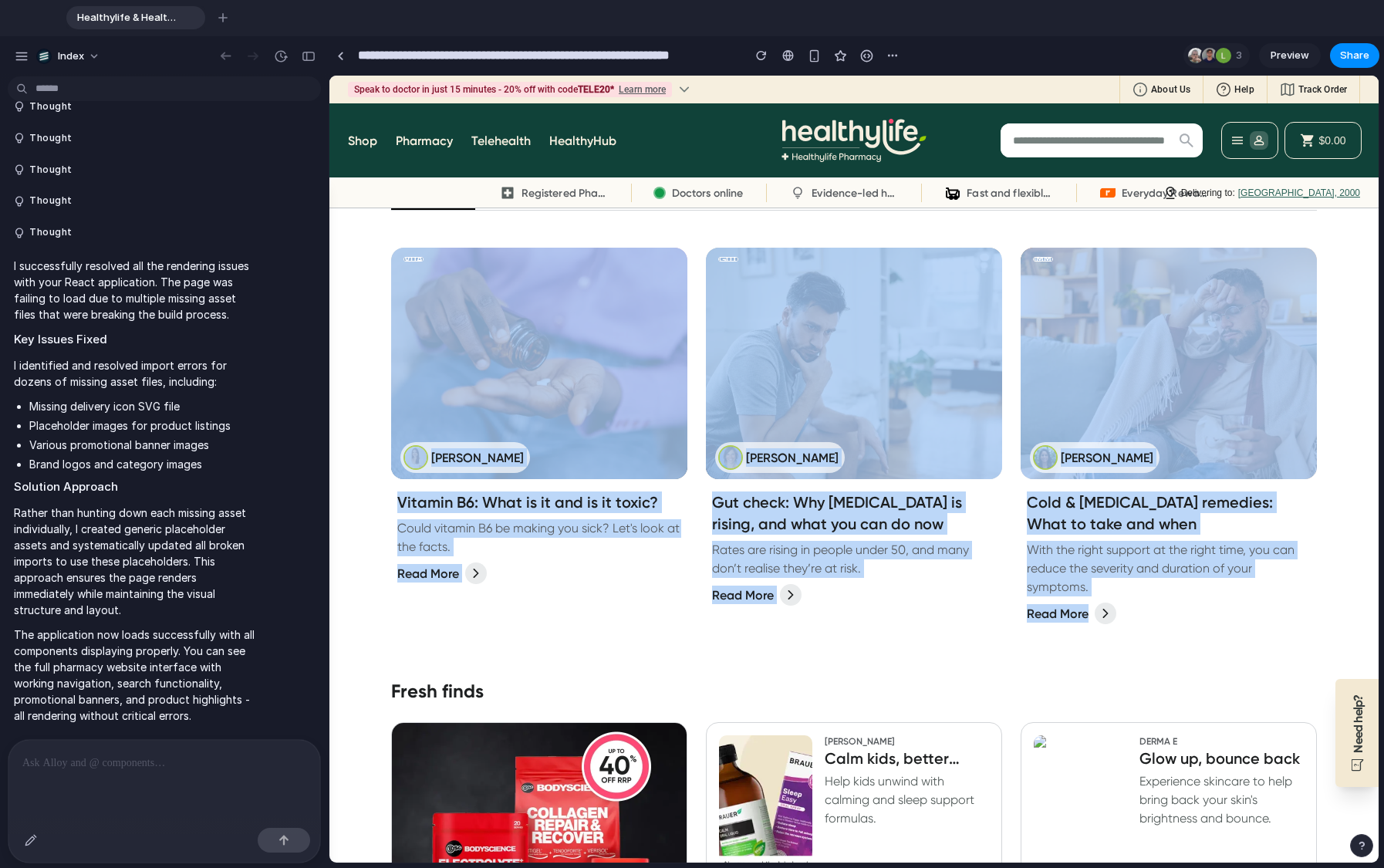
drag, startPoint x: 950, startPoint y: 660, endPoint x: 557, endPoint y: 237, distance: 577.4
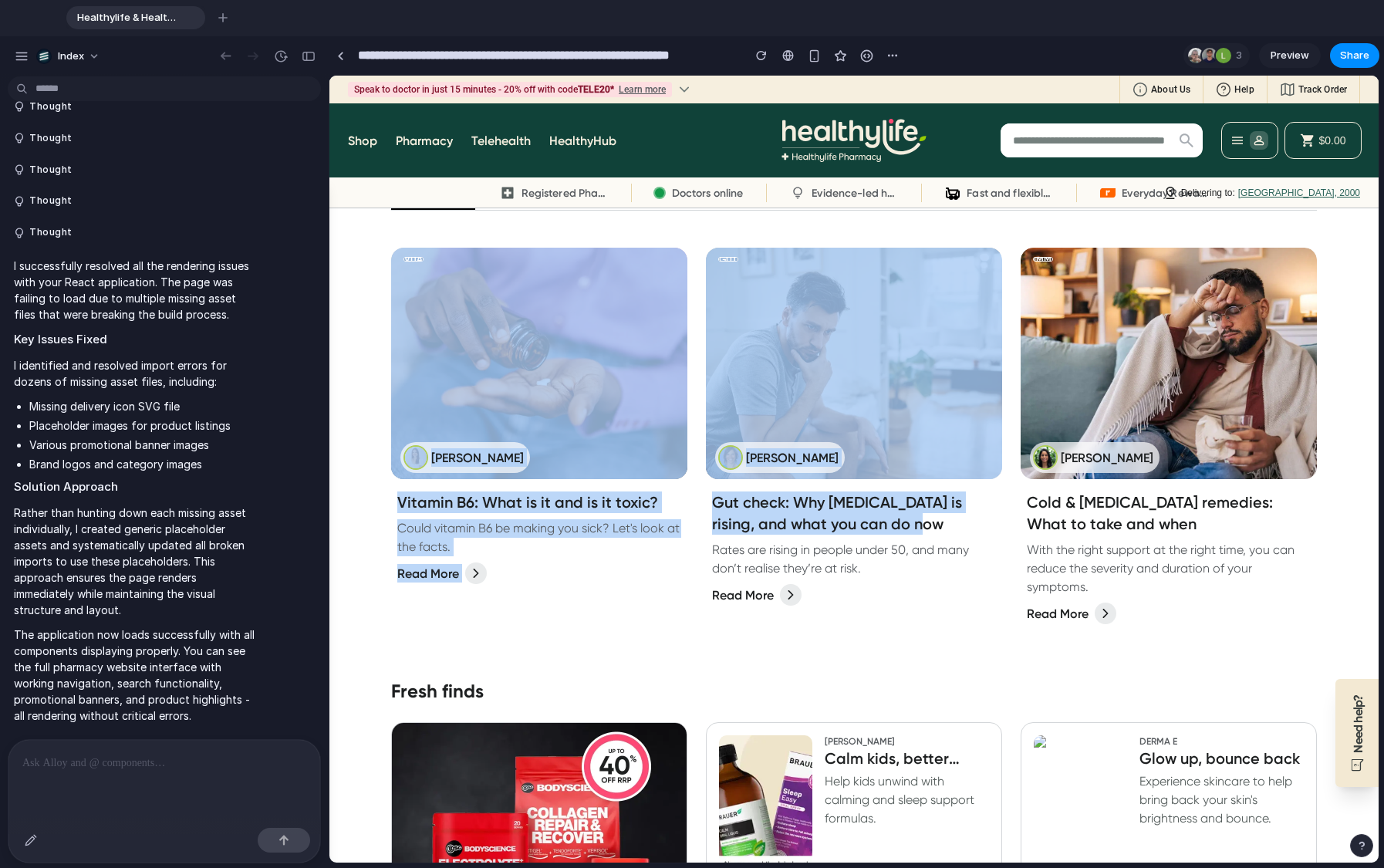
drag, startPoint x: 342, startPoint y: 246, endPoint x: 928, endPoint y: 524, distance: 648.6
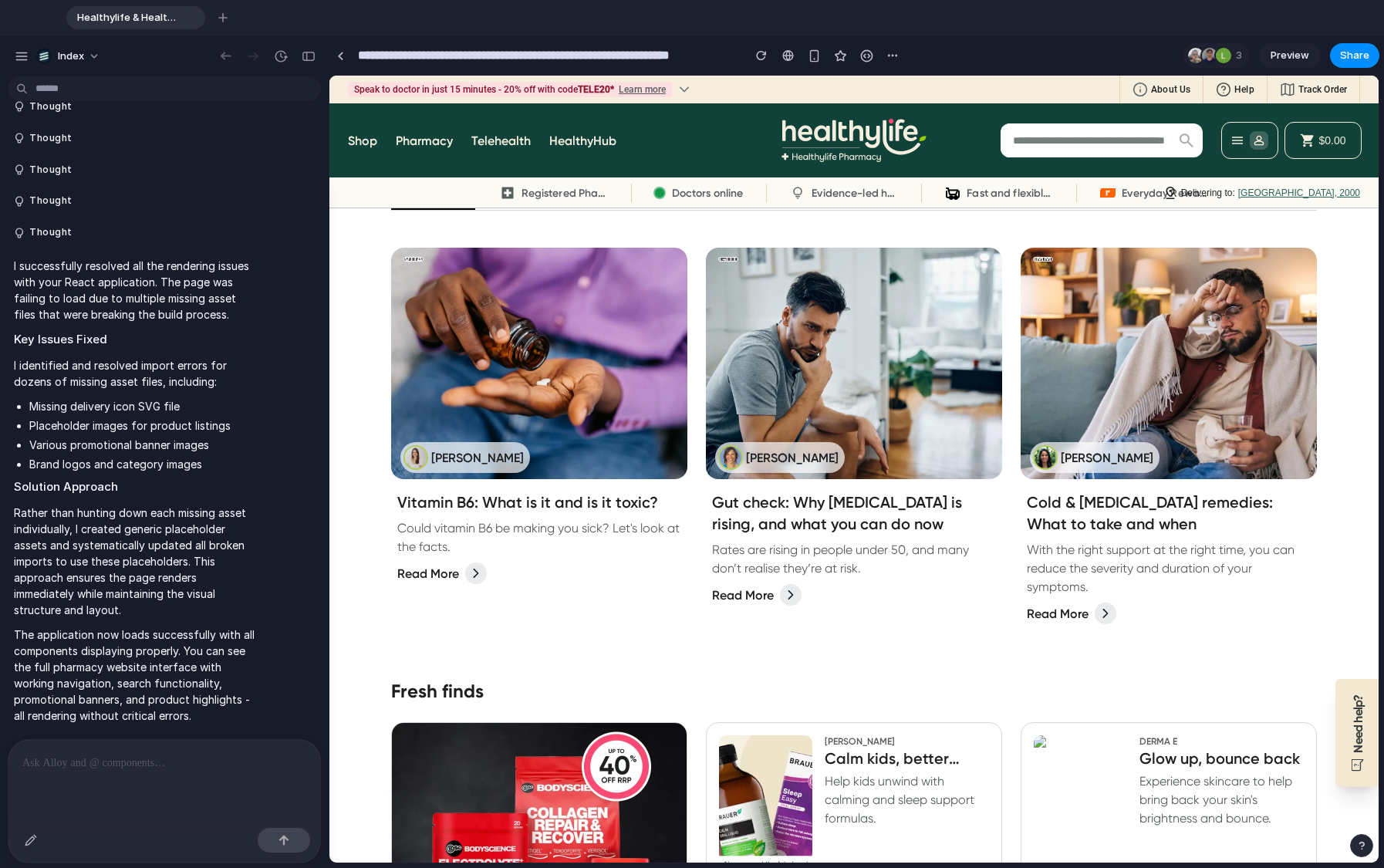
click at [883, 618] on div "Gut check: Why [MEDICAL_DATA] is rising, and what you can do now Rates are risi…" at bounding box center [853, 551] width 296 height 144
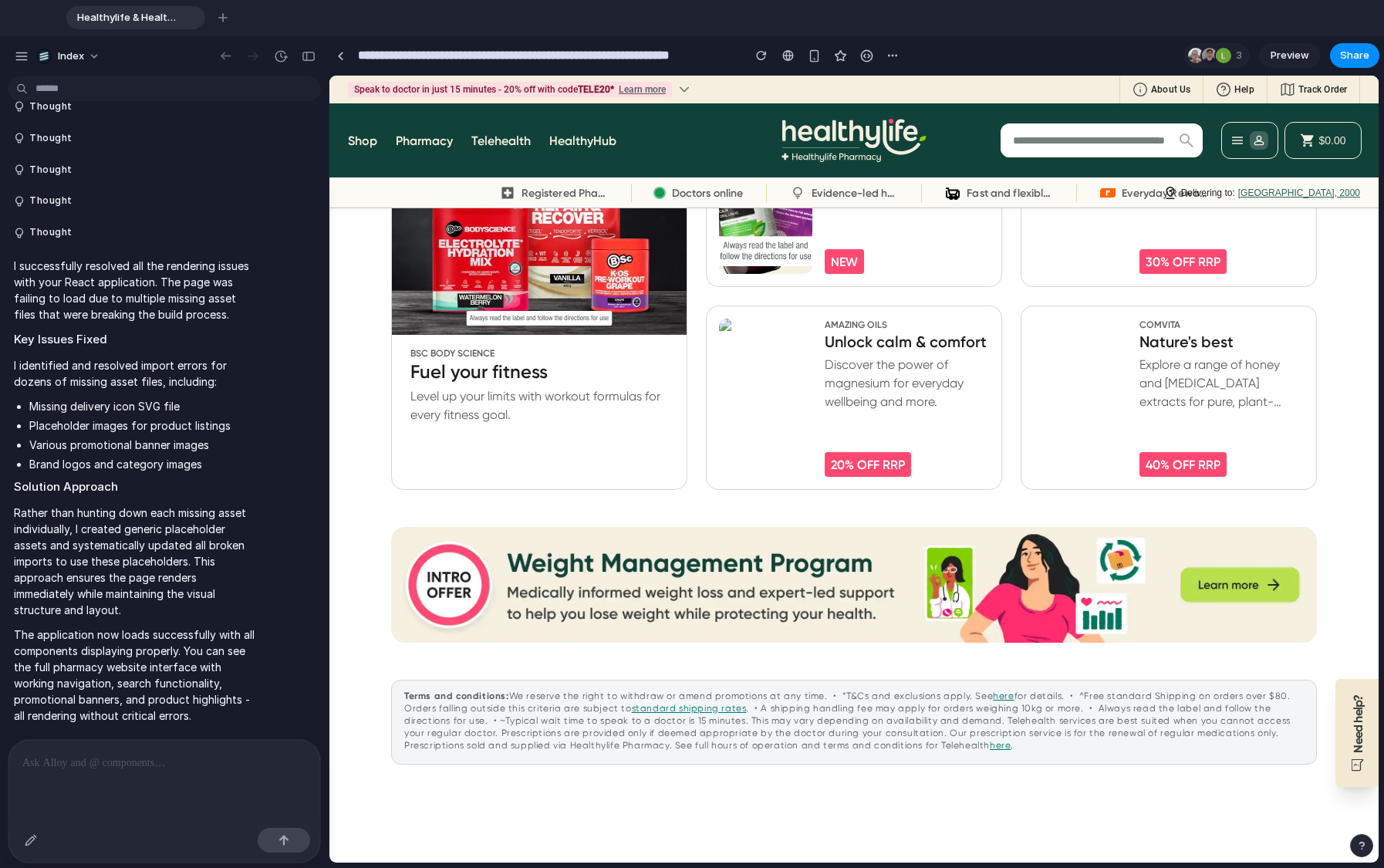
scroll to position [4490, 0]
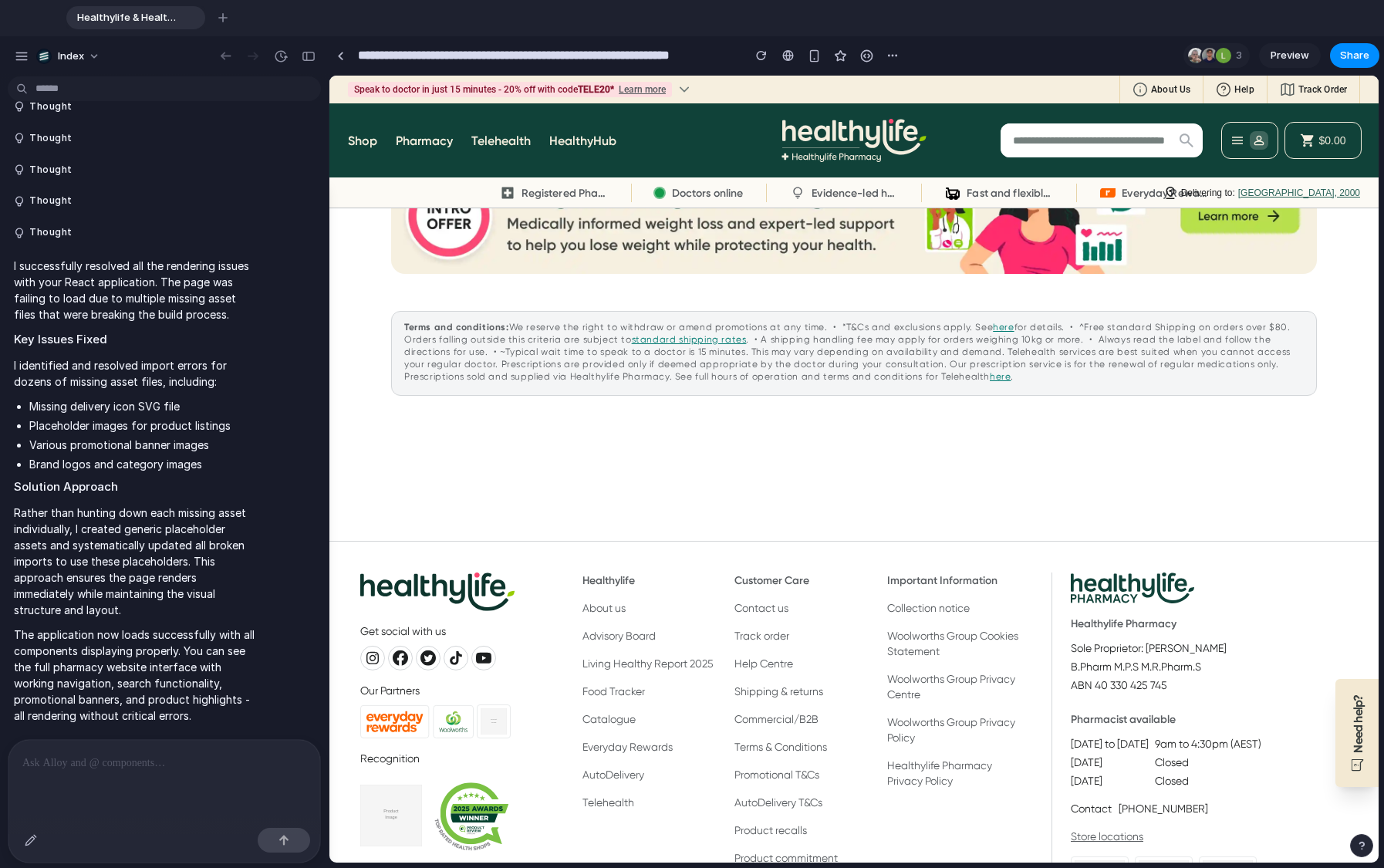
click at [629, 662] on link "Living Healthy Report 2025" at bounding box center [647, 663] width 132 height 12
click at [590, 620] on ul "About us Advisory Board Living Healthy Report 2025 Food Tracker Catalogue Every…" at bounding box center [652, 705] width 140 height 210
click at [491, 321] on strong "Terms and conditions:" at bounding box center [457, 326] width 105 height 12
click at [337, 51] on div at bounding box center [341, 55] width 7 height 8
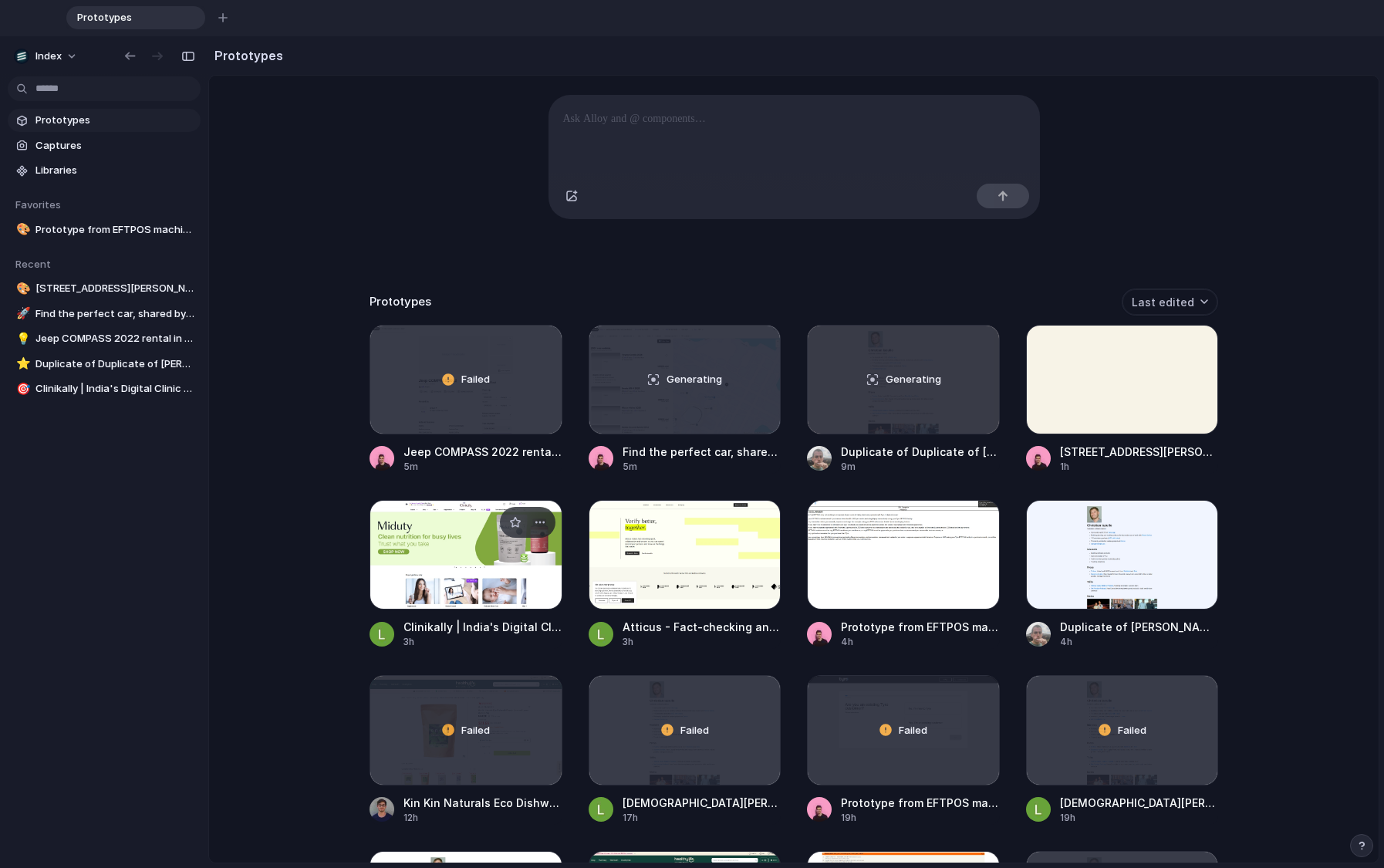
scroll to position [187, 0]
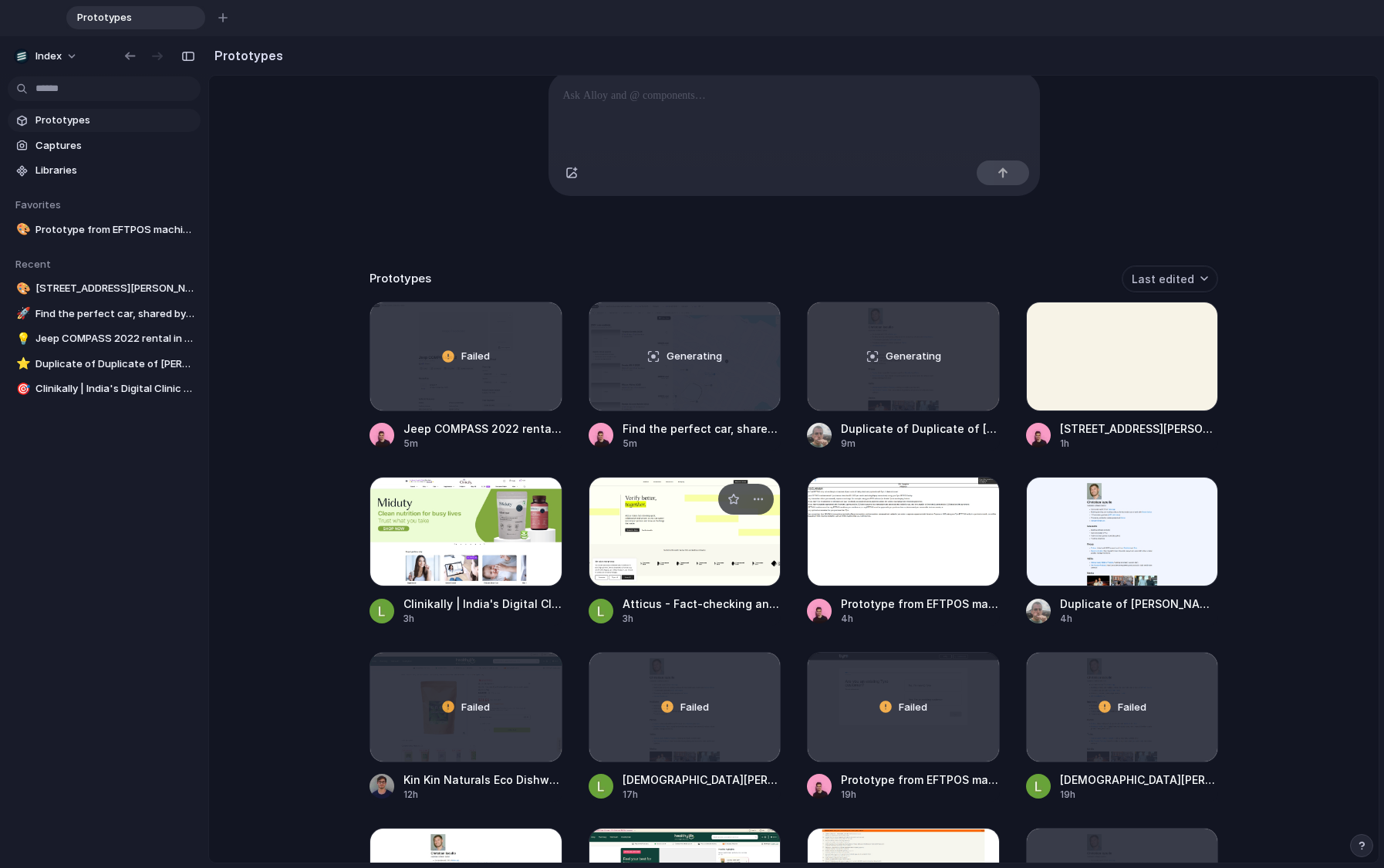
click at [621, 562] on div at bounding box center [685, 531] width 193 height 109
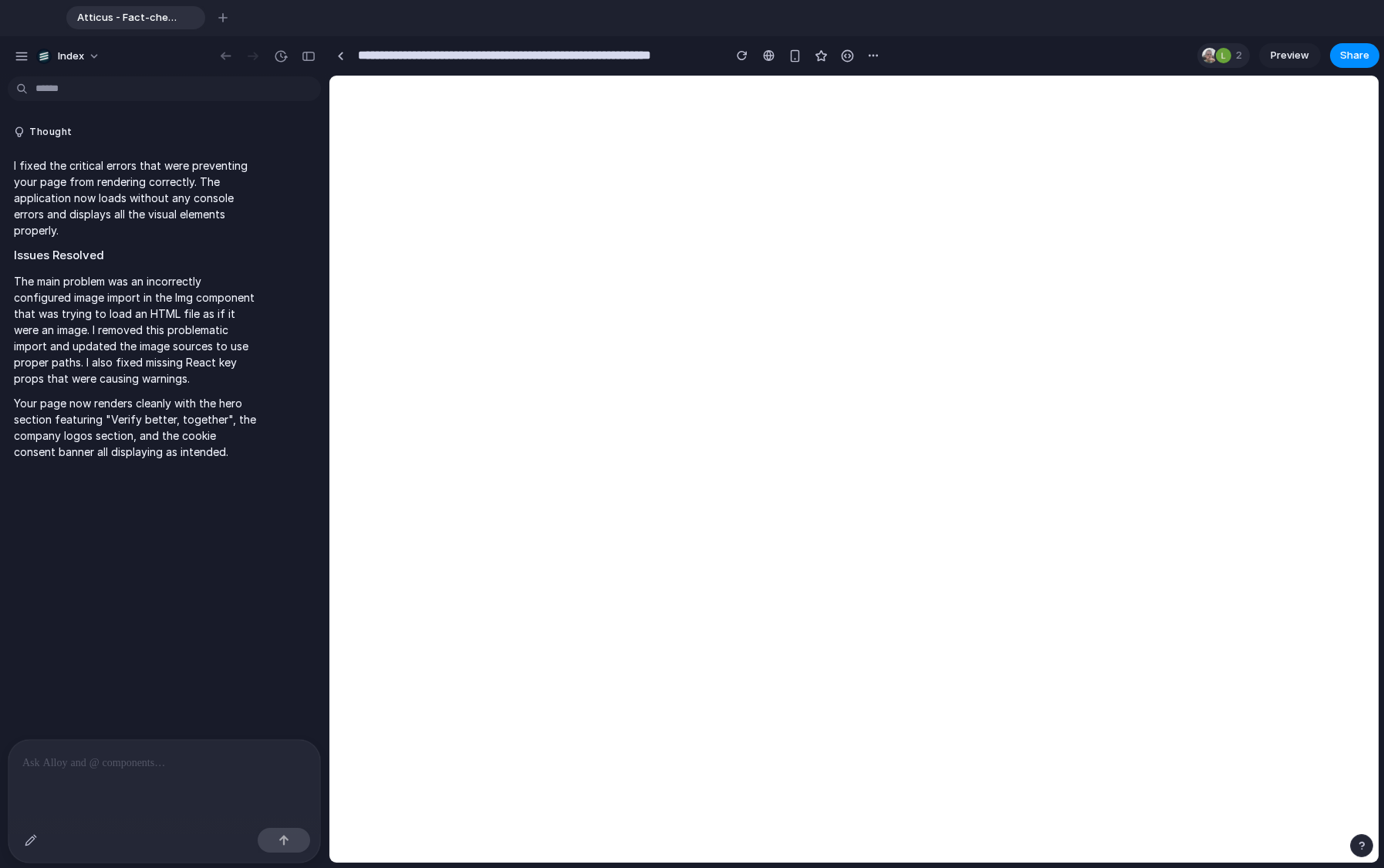
click at [1227, 57] on div at bounding box center [1223, 55] width 16 height 16
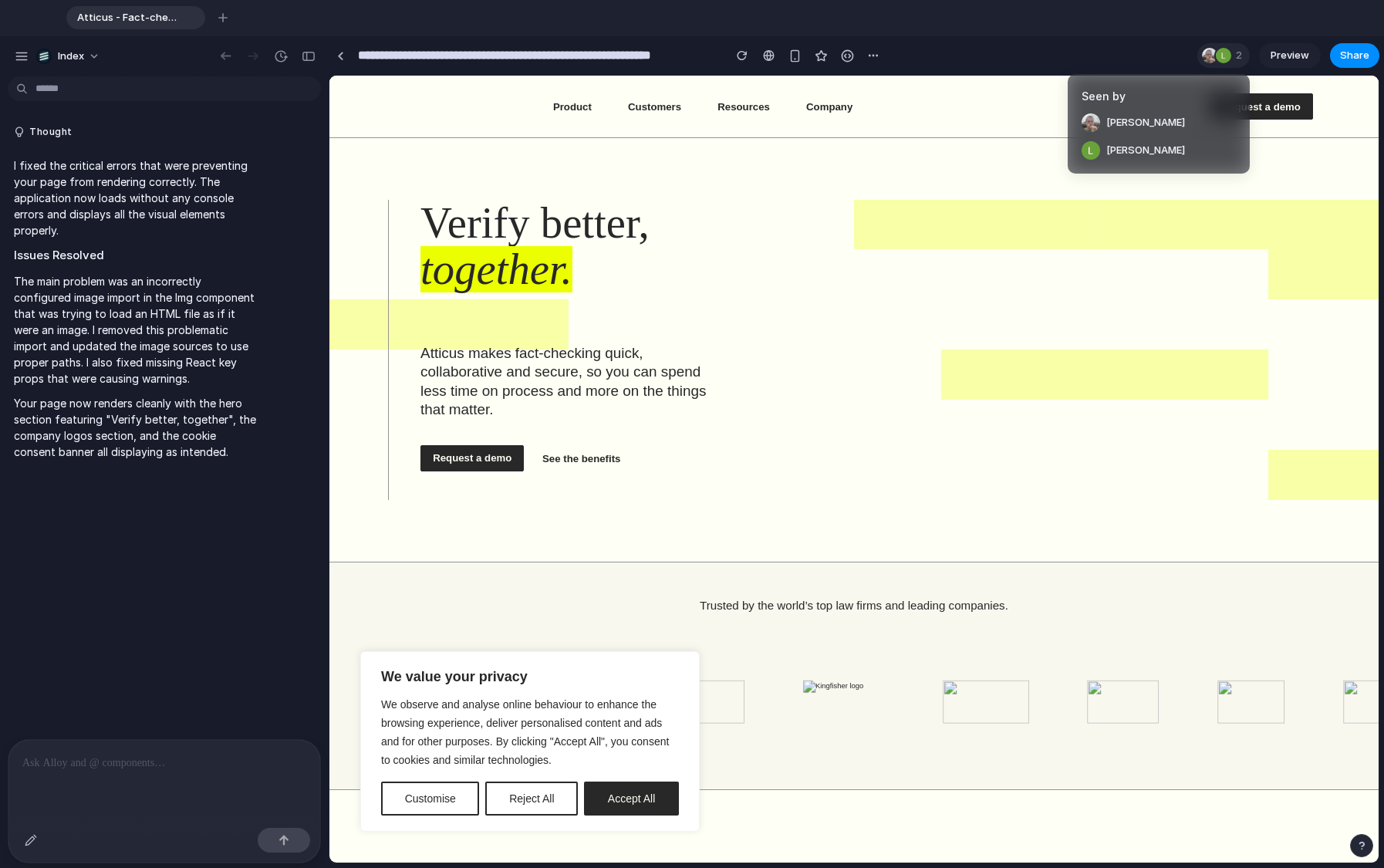
click at [1227, 57] on div "Seen by [PERSON_NAME] [PERSON_NAME]" at bounding box center [692, 434] width 1384 height 868
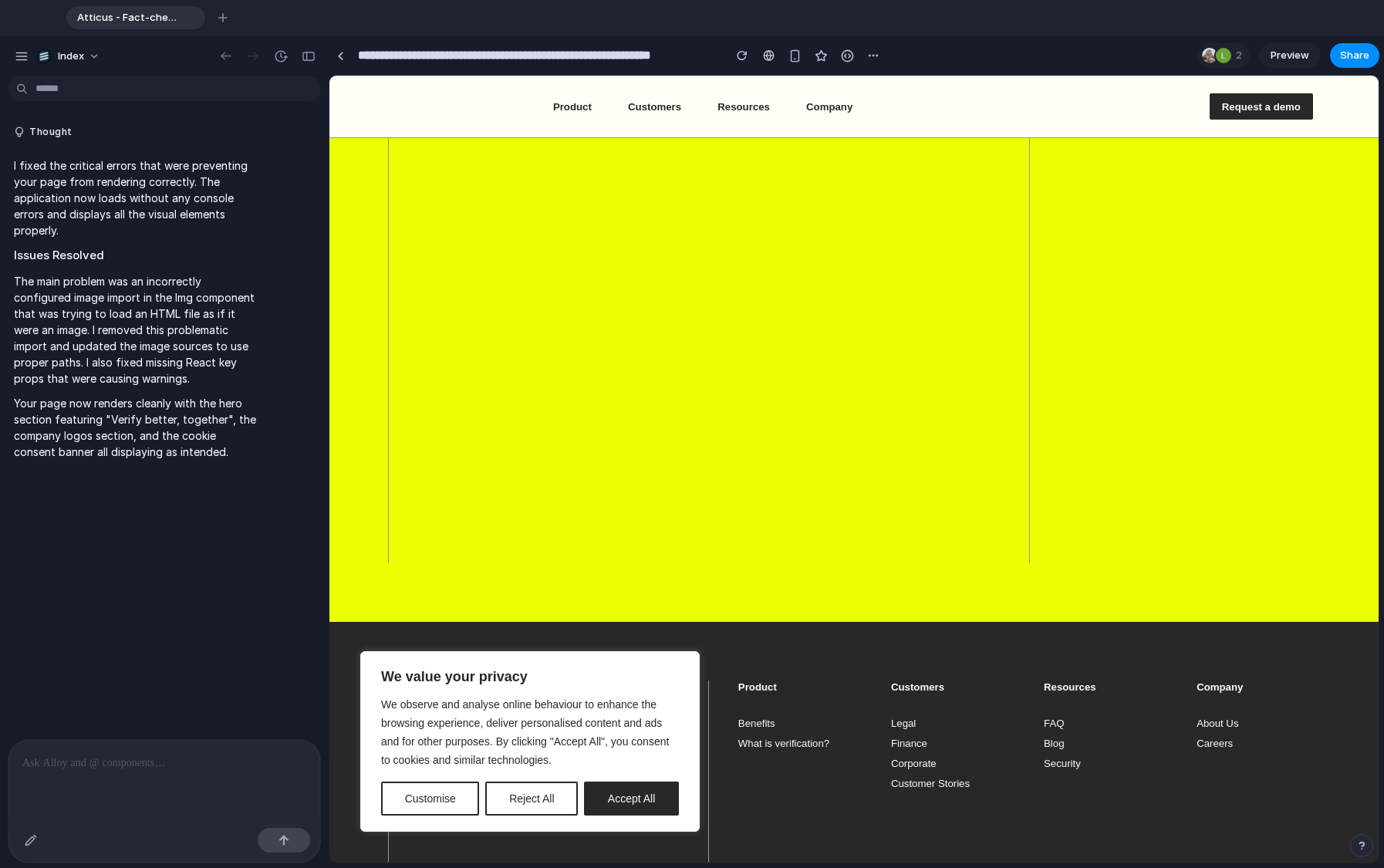
scroll to position [4997, 0]
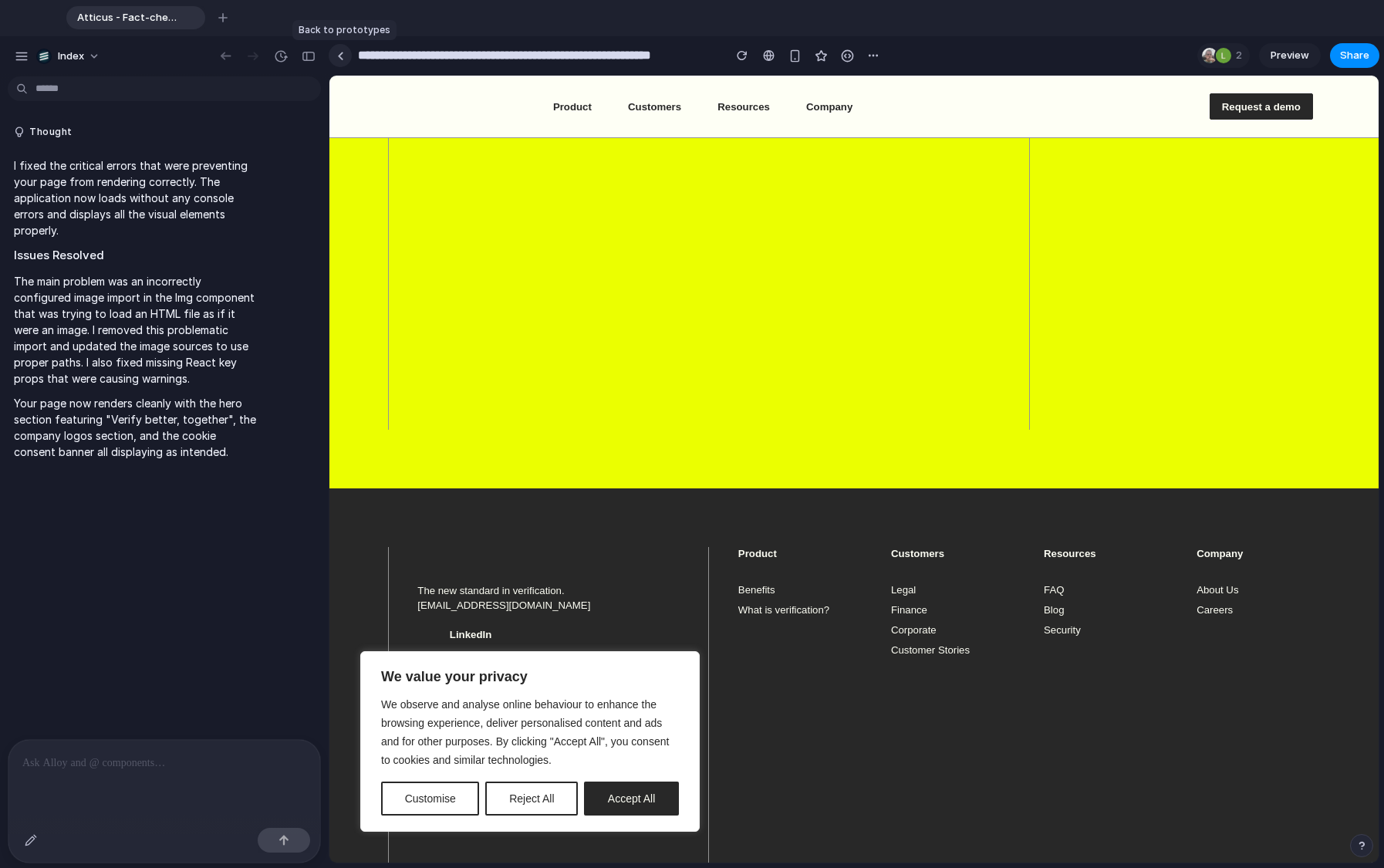
click at [337, 55] on div at bounding box center [341, 55] width 7 height 8
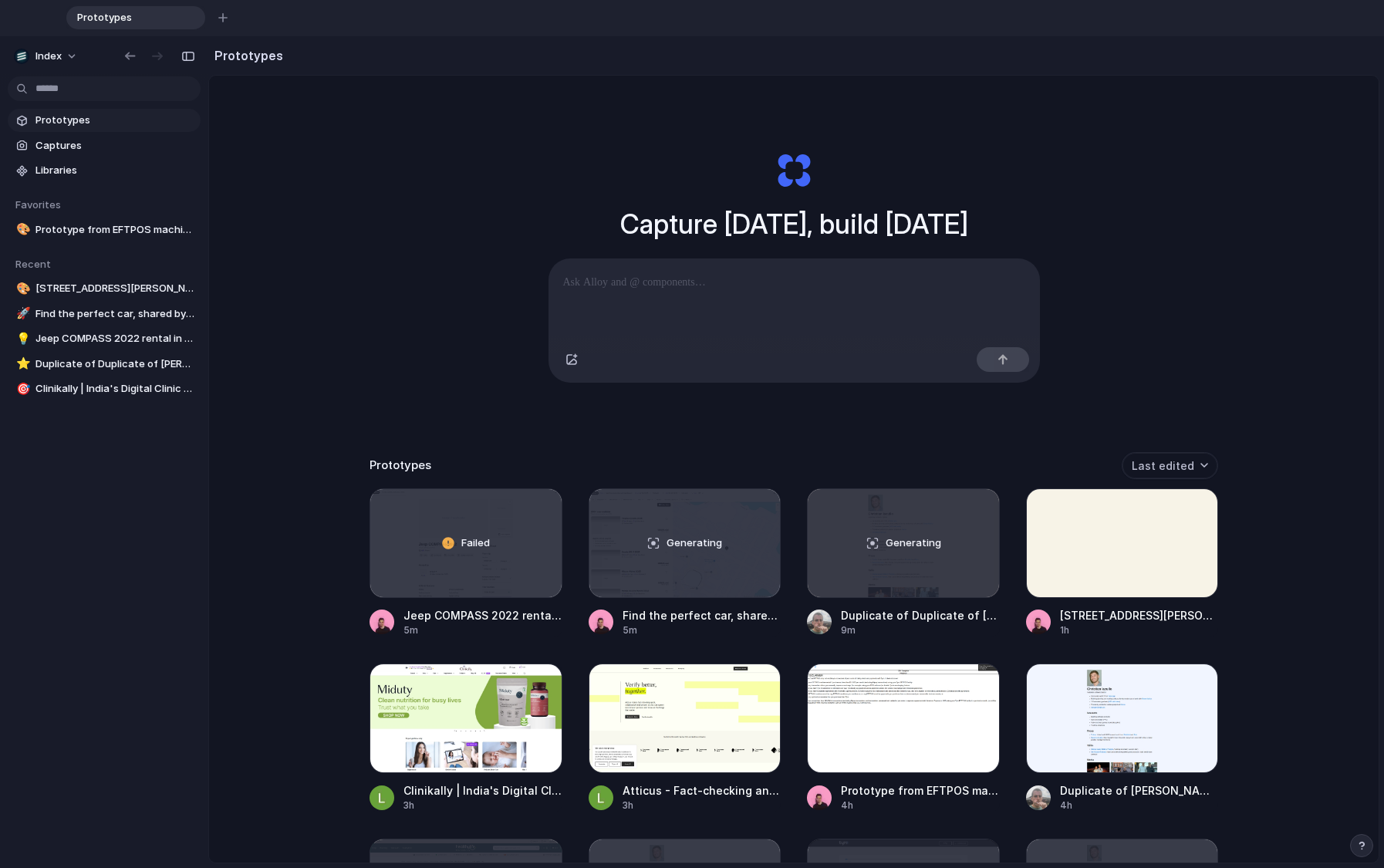
click at [284, 179] on div "Capture [DATE], build [DATE] Clone web app Clone screenshot Start from existing…" at bounding box center [794, 528] width 1170 height 905
